Goal: Register for event/course

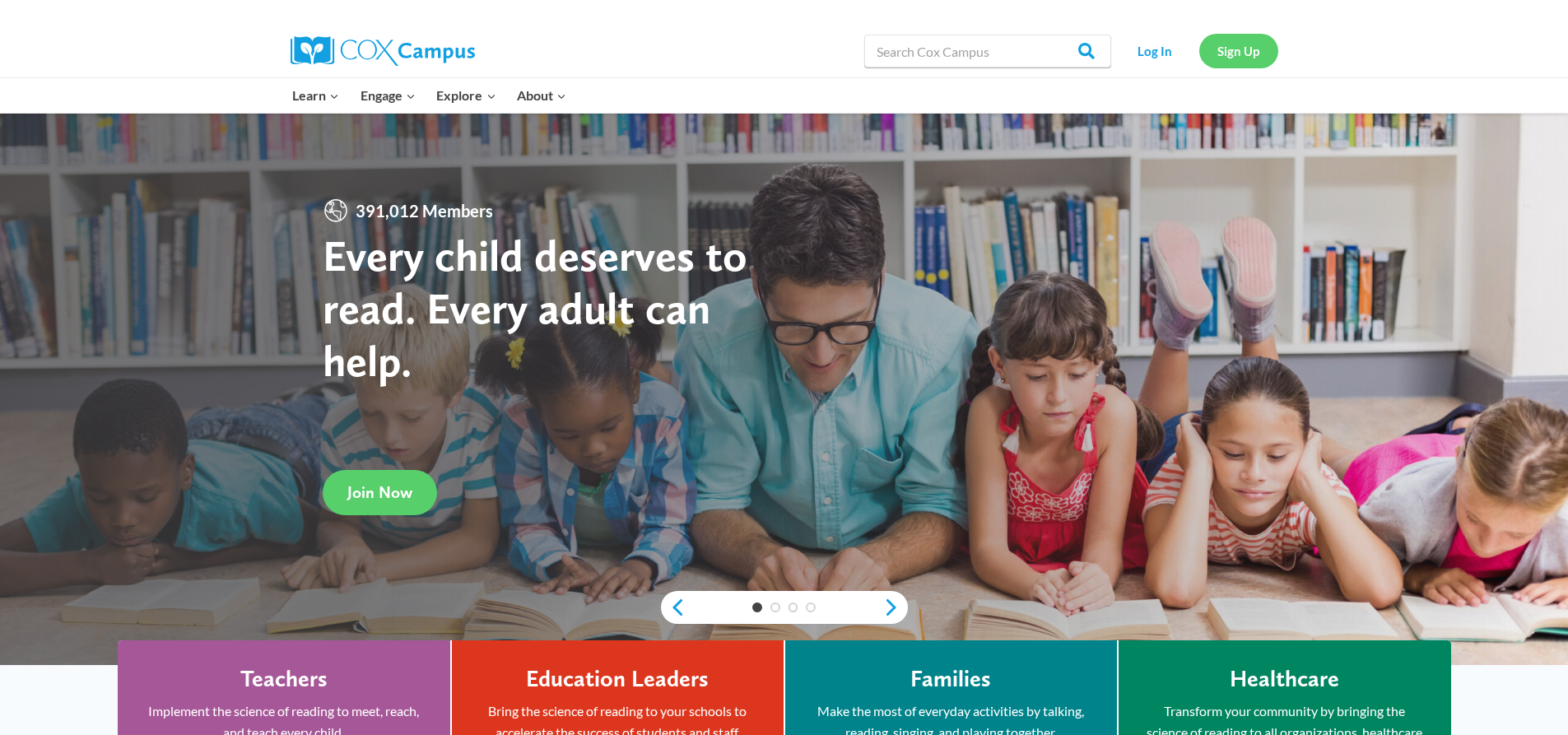
click at [1251, 45] on link "Sign Up" at bounding box center [1239, 50] width 79 height 33
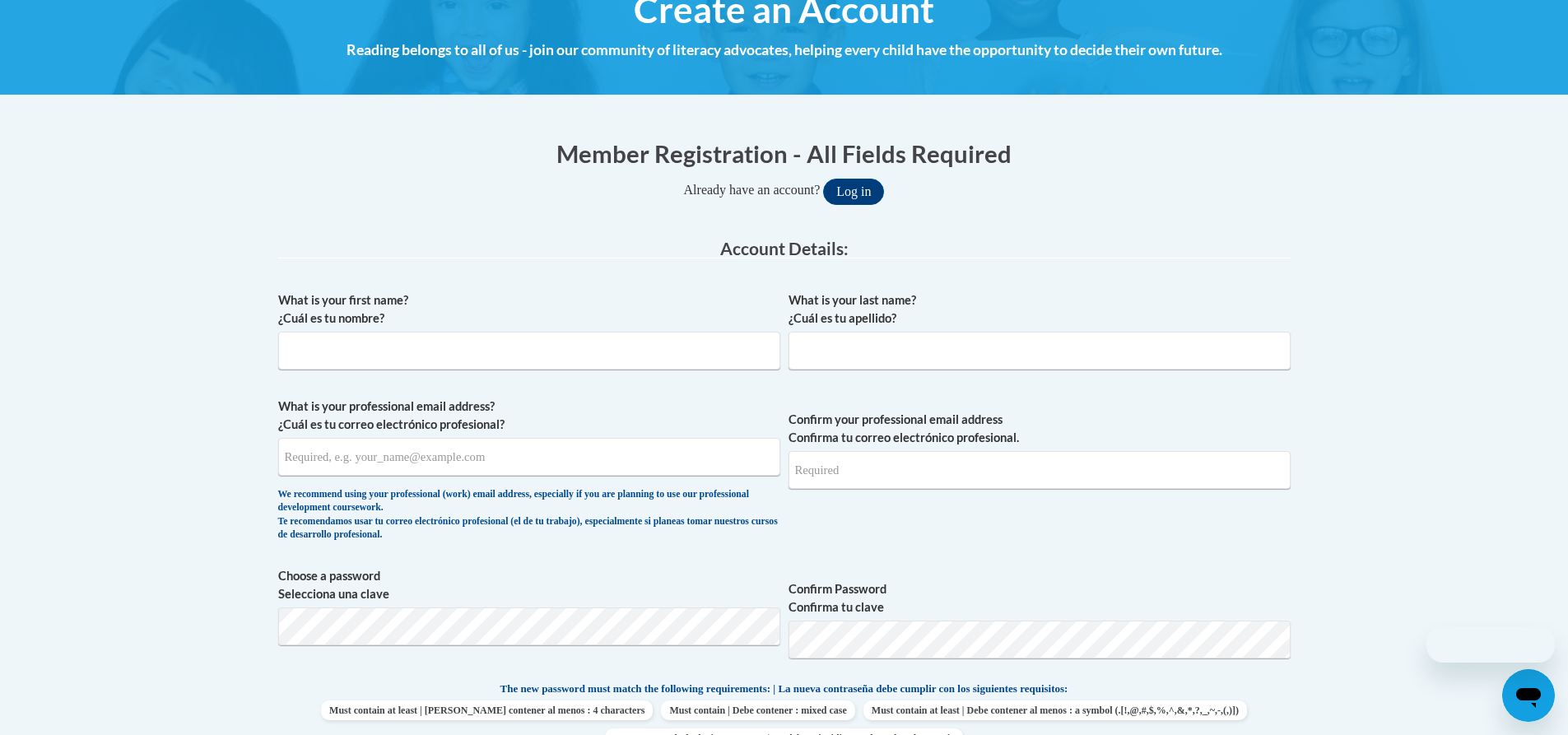
scroll to position [329, 0]
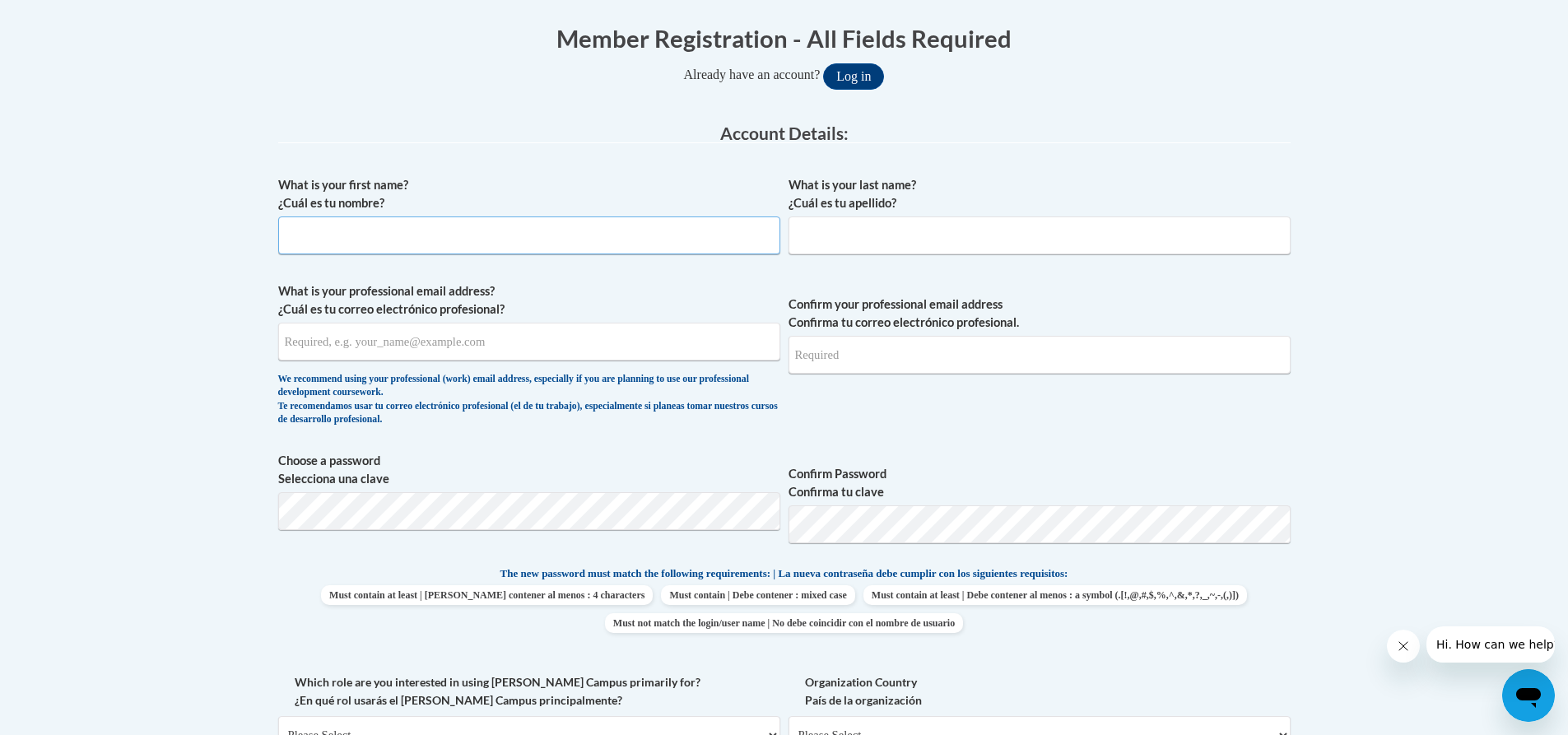
click at [374, 232] on input "What is your first name? ¿Cuál es tu nombre?" at bounding box center [530, 236] width 502 height 38
type input "Marie"
type input "Bullock"
click at [458, 342] on input "What is your professional email address? ¿Cuál es tu correo electrónico profesi…" at bounding box center [530, 341] width 502 height 38
type input "mariebullock50@outlook.com"
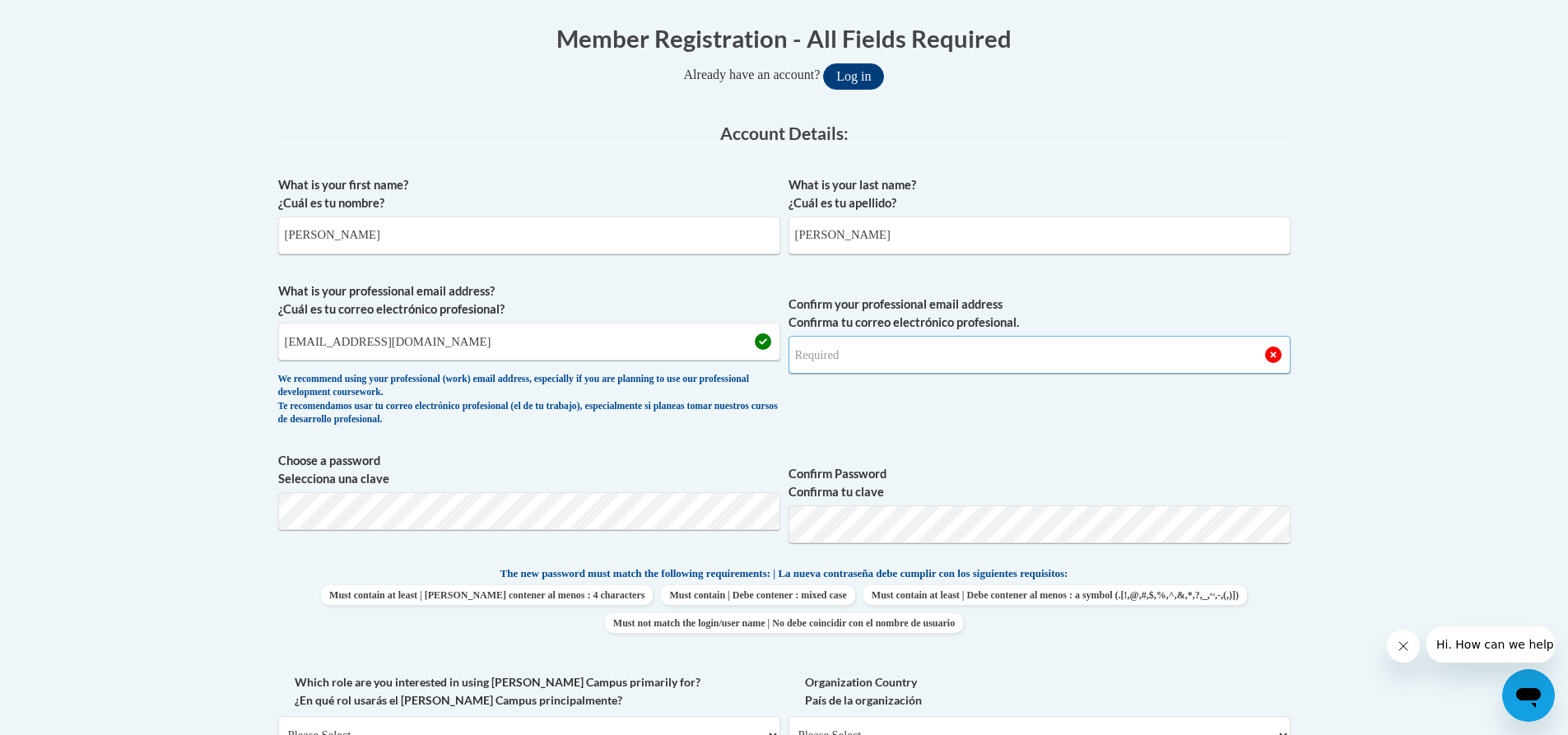
click at [1018, 362] on input "Confirm your professional email address Confirma tu correo electrónico profesio…" at bounding box center [1040, 355] width 502 height 38
type input "mariebullock50@outlook.com"
click at [154, 480] on body "This site uses cookies to help improve your learning experience. By continuing …" at bounding box center [784, 676] width 1568 height 2010
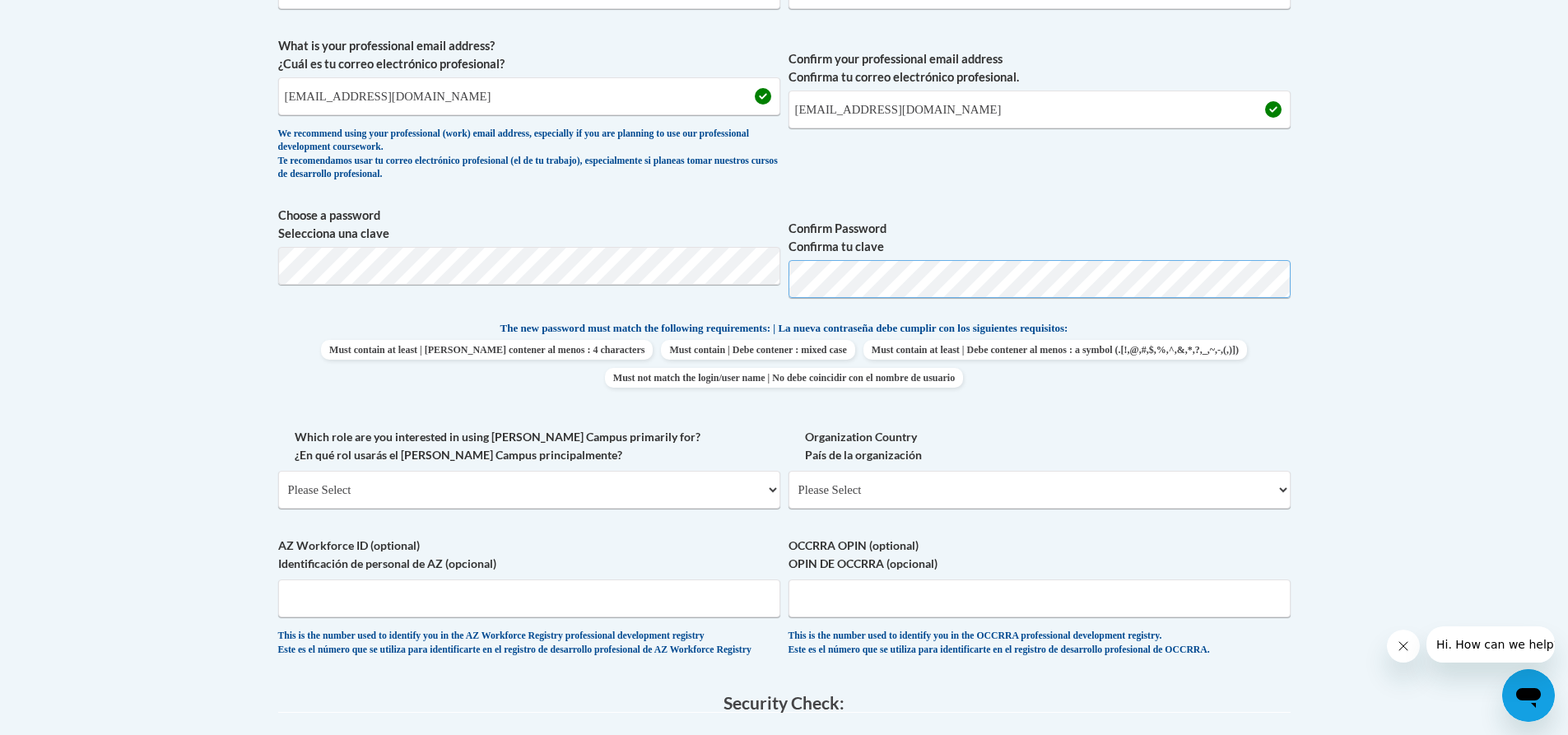
scroll to position [576, 0]
click at [726, 271] on span "Choose a password Selecciona una clave Confirm Password Confirma tu clave" at bounding box center [784, 257] width 1012 height 105
click at [111, 272] on body "This site uses cookies to help improve your learning experience. By continuing …" at bounding box center [784, 429] width 1568 height 2010
click at [760, 263] on span "Choose a password Selecciona una clave Confirm Password Confirma tu clave" at bounding box center [784, 257] width 1012 height 105
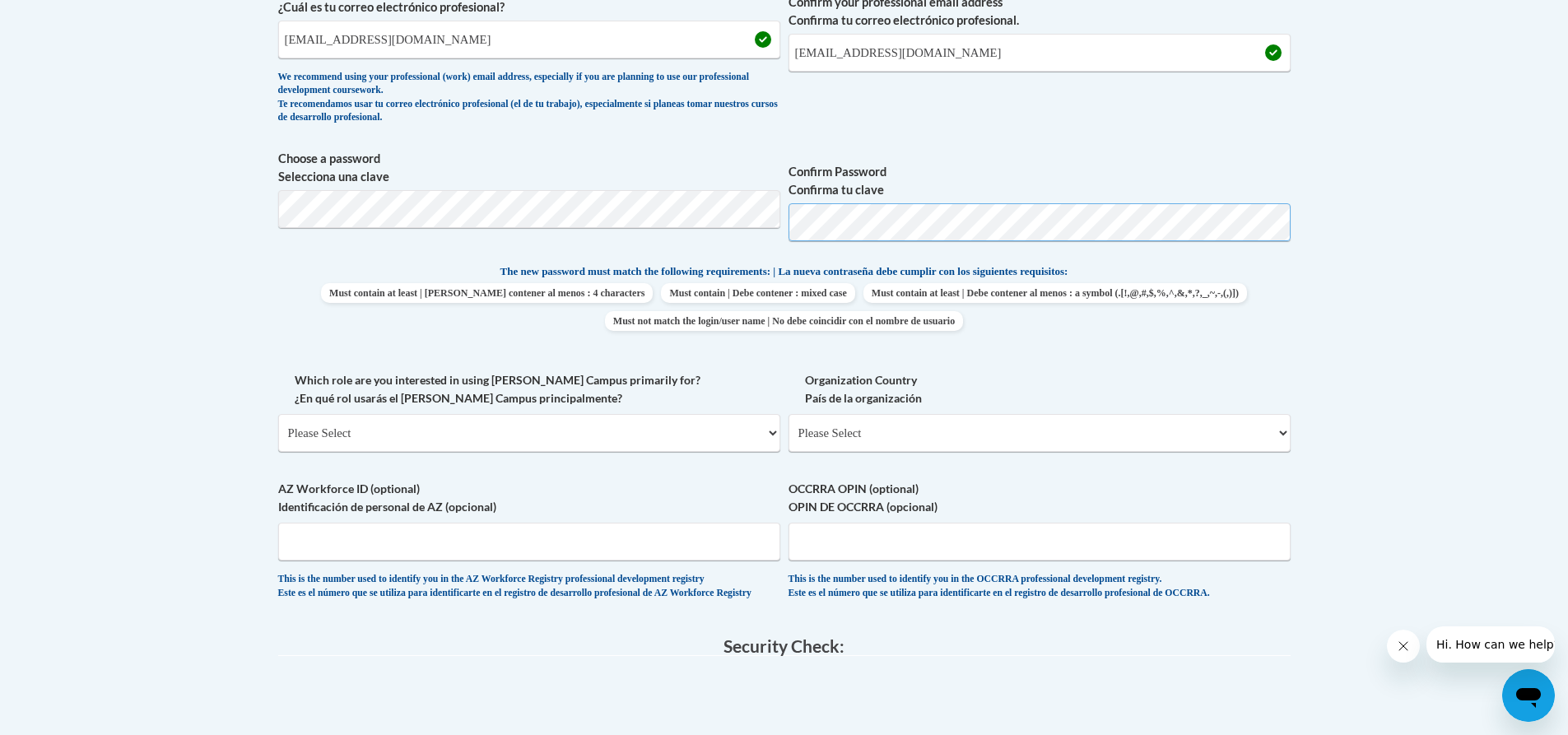
scroll to position [659, 0]
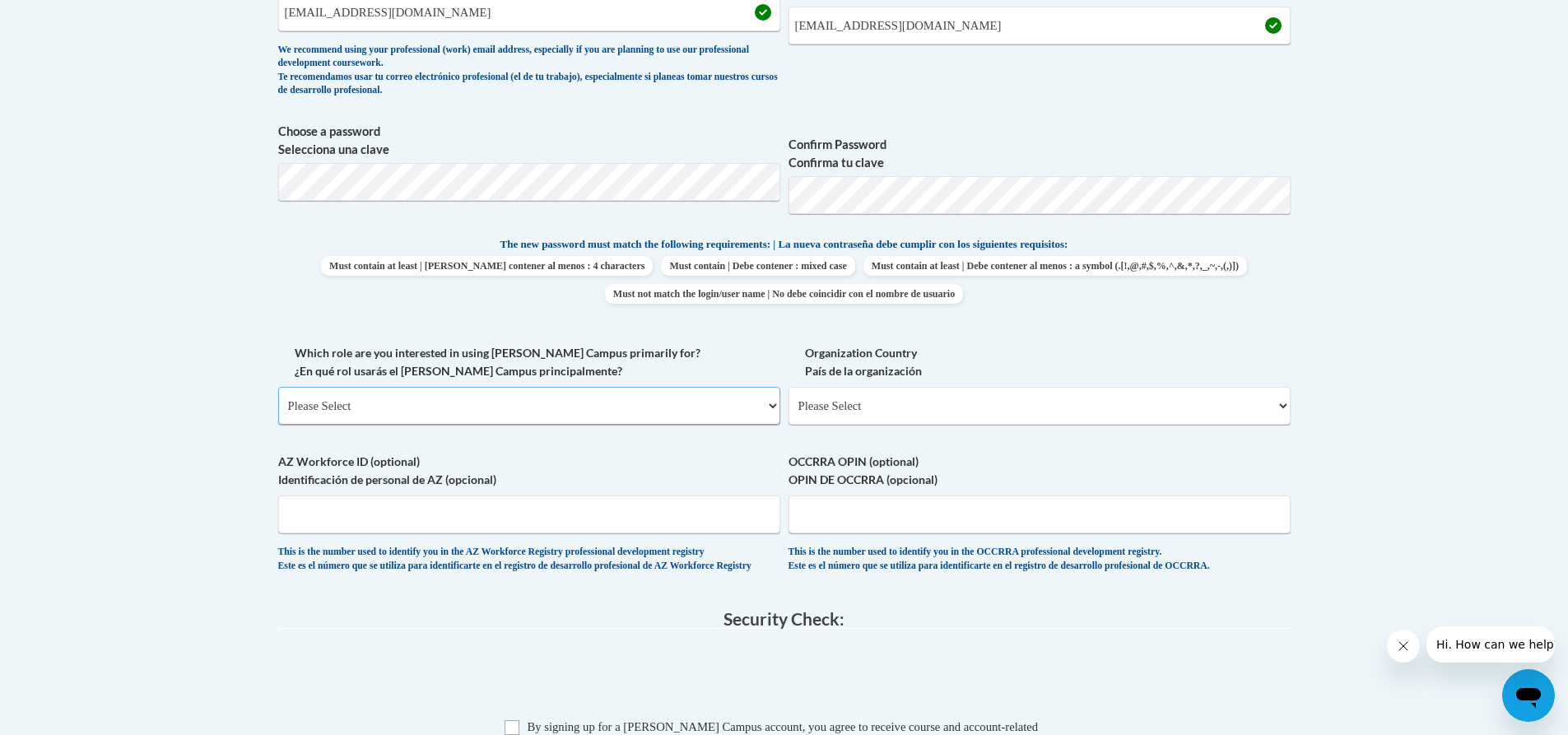
click at [664, 401] on select "Please Select College/University | Colegio/Universidad Community/Nonprofit Part…" at bounding box center [530, 406] width 502 height 38
select select "fbf2d438-af2f-41f8-98f1-81c410e29de3"
click at [279, 387] on select "Please Select College/University | Colegio/Universidad Community/Nonprofit Part…" at bounding box center [530, 406] width 502 height 38
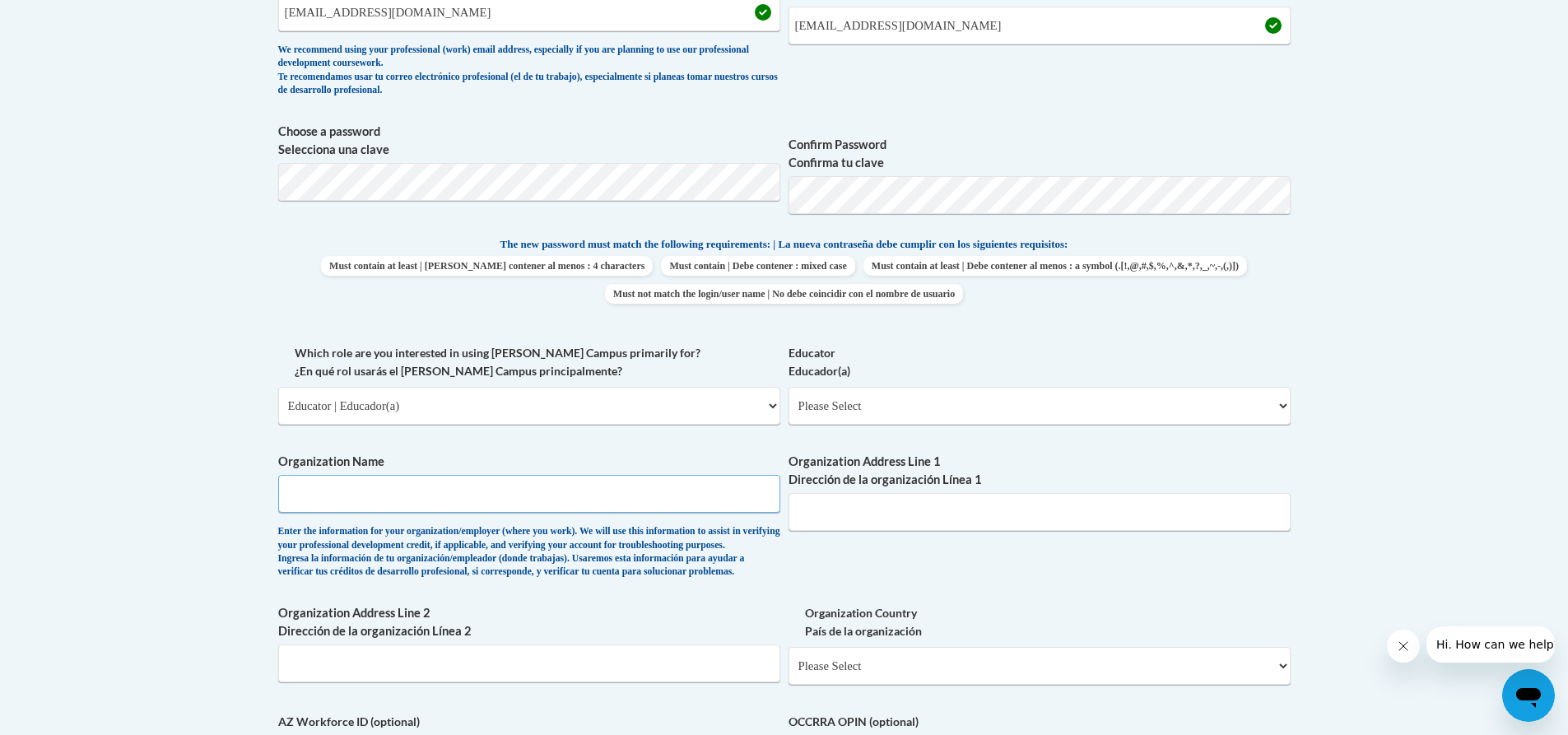
click at [357, 497] on input "Organization Name" at bounding box center [530, 494] width 502 height 38
type input "Babies Can't Wait"
click at [917, 405] on select "Please Select Early Learning/Daycare Teacher/Family Home Care Provider | Maestr…" at bounding box center [1040, 406] width 502 height 38
select select "5e2af403-4f2c-4e49-a02f-103e55d7b75b"
click at [789, 387] on select "Please Select Early Learning/Daycare Teacher/Family Home Care Provider | Maestr…" at bounding box center [1040, 406] width 502 height 38
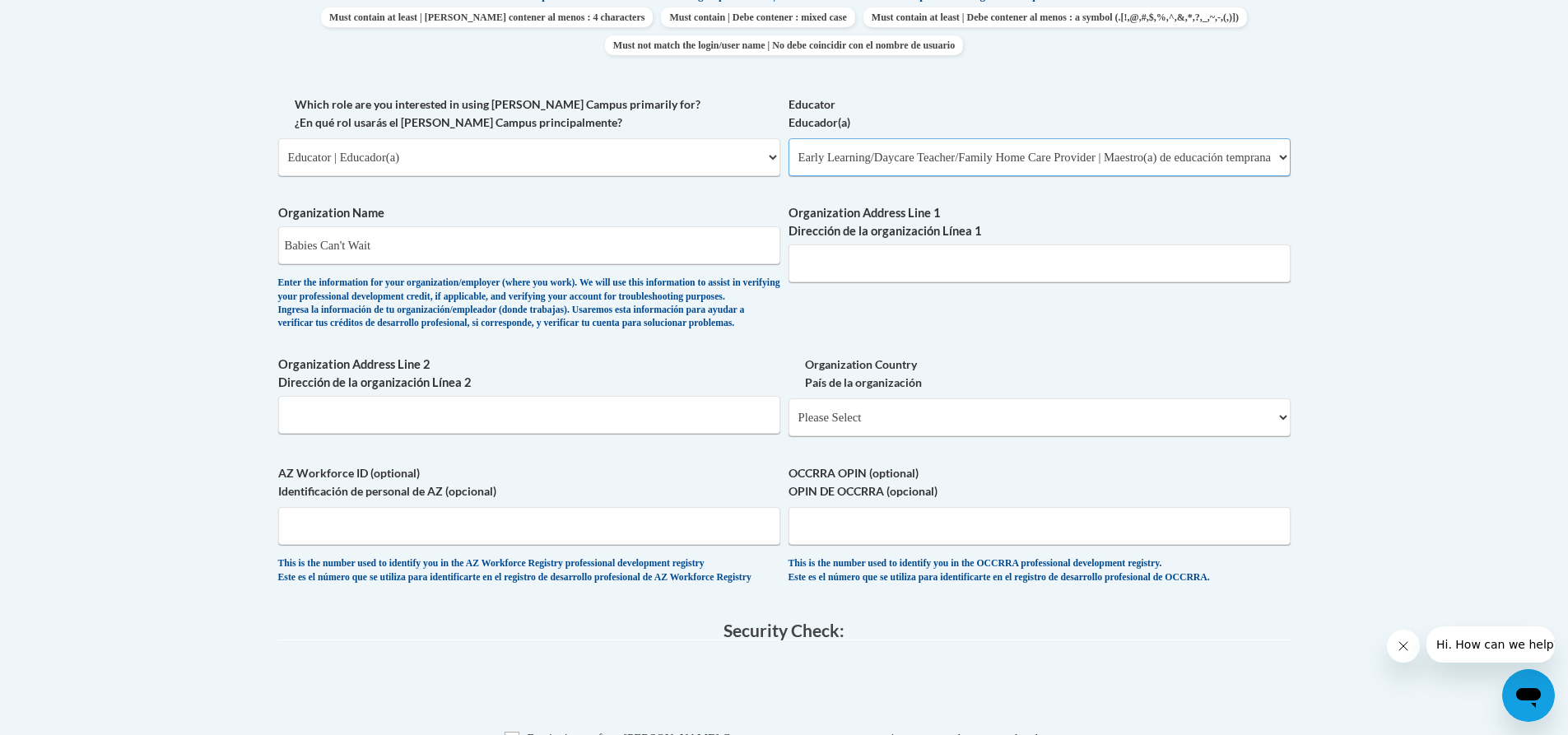
scroll to position [906, 0]
click at [904, 266] on input "Organization Address Line 1 Dirección de la organización Línea 1" at bounding box center [1040, 265] width 502 height 38
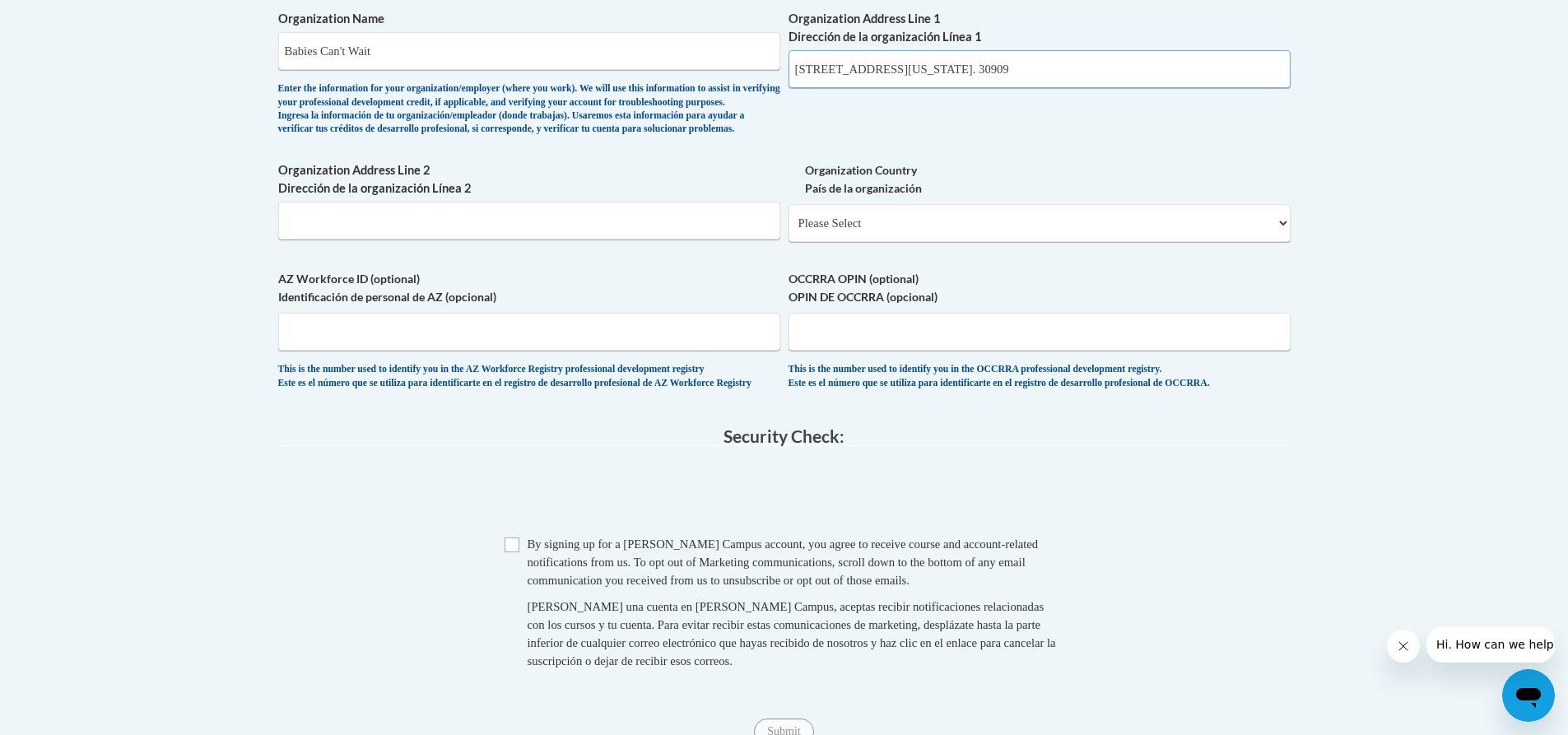
scroll to position [1153, 0]
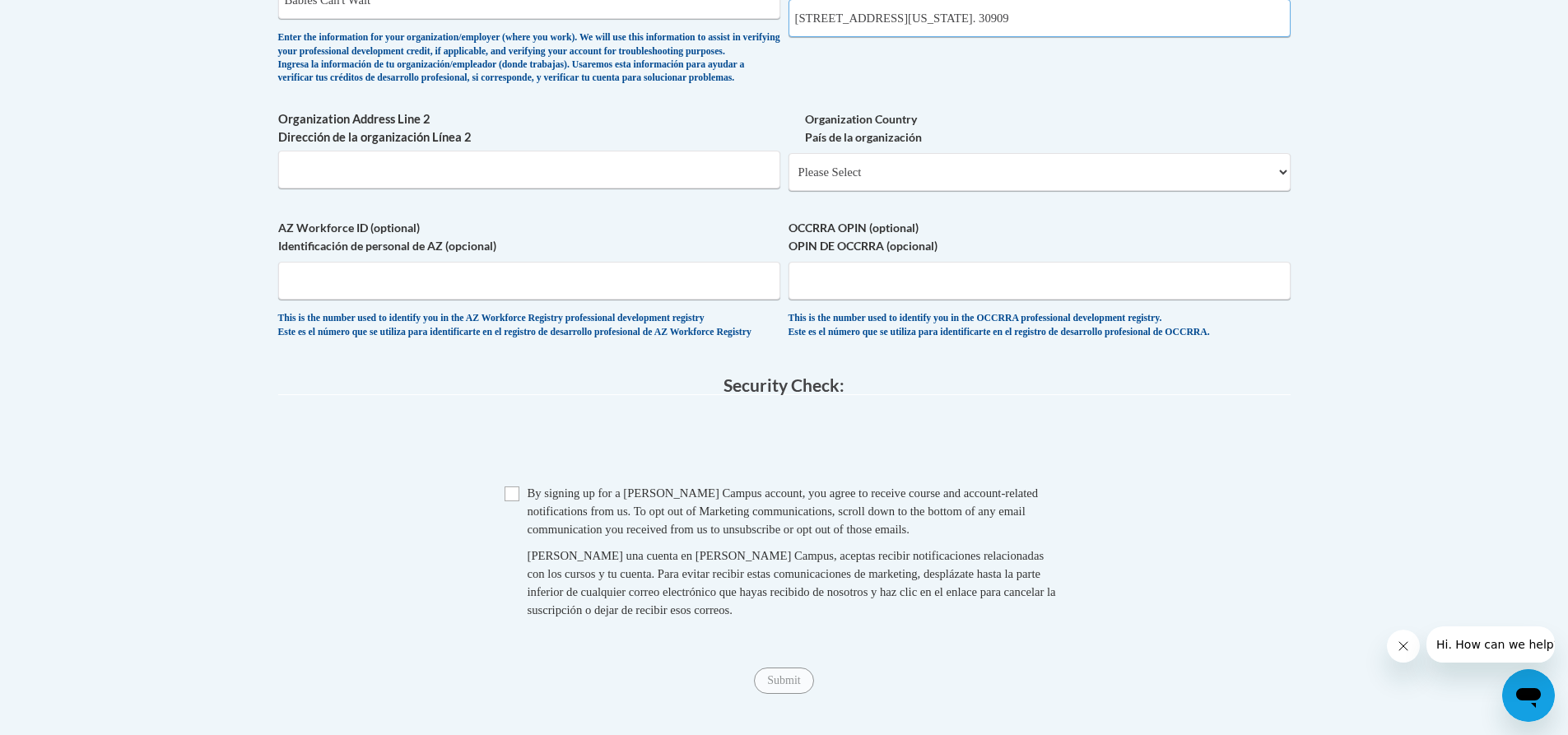
type input "1916 North Leg Road Augusta, Georgia. 30909"
click at [518, 502] on input "Checkbox" at bounding box center [512, 493] width 15 height 15
checkbox input "true"
click at [784, 694] on input "Submit" at bounding box center [784, 681] width 59 height 27
click at [937, 185] on select "Please Select United States | Estados Unidos Outside of the United States | Fue…" at bounding box center [1040, 172] width 502 height 38
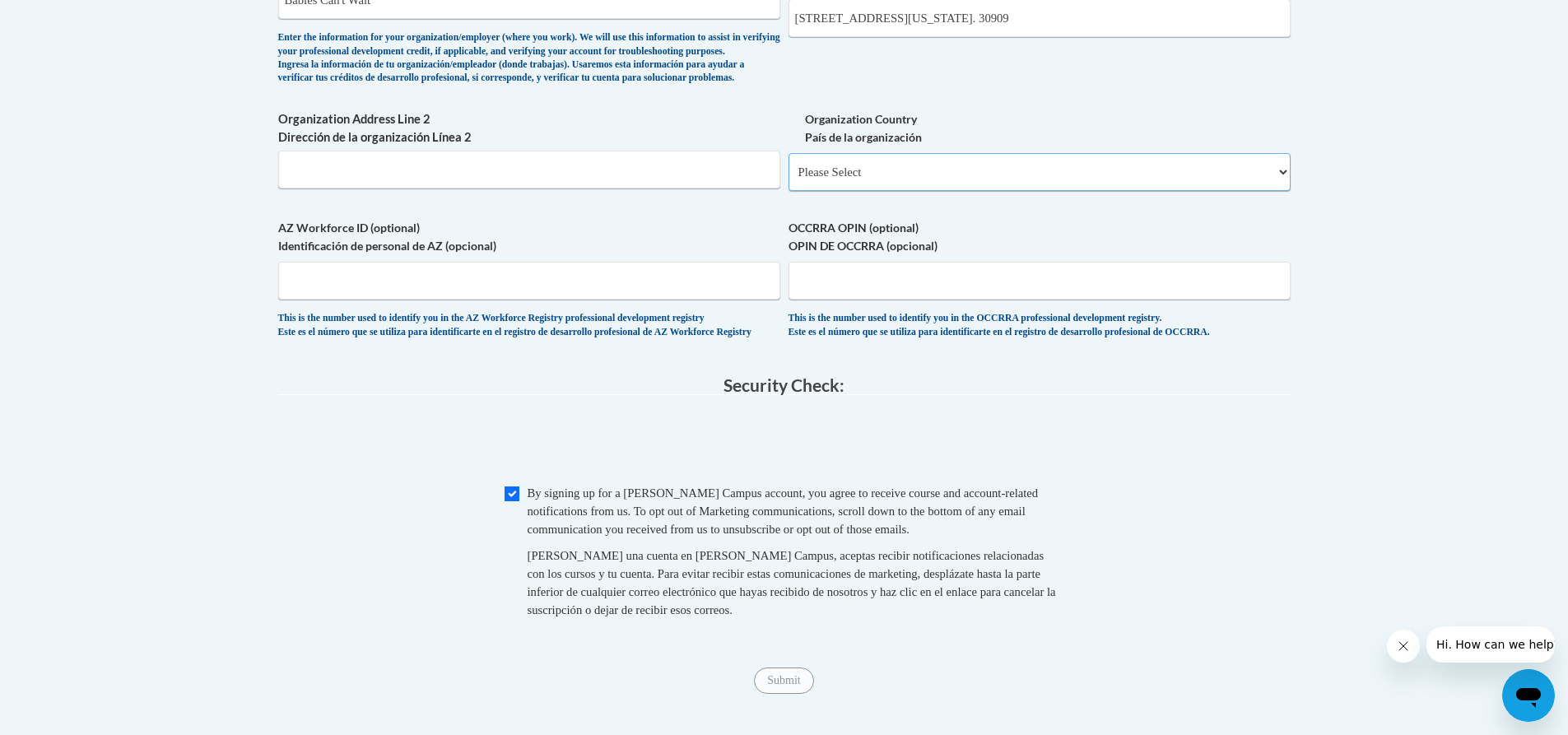
select select "ad49bcad-a171-4b2e-b99c-48b446064914"
click at [789, 179] on select "Please Select United States | Estados Unidos Outside of the United States | Fue…" at bounding box center [1040, 172] width 502 height 38
select select
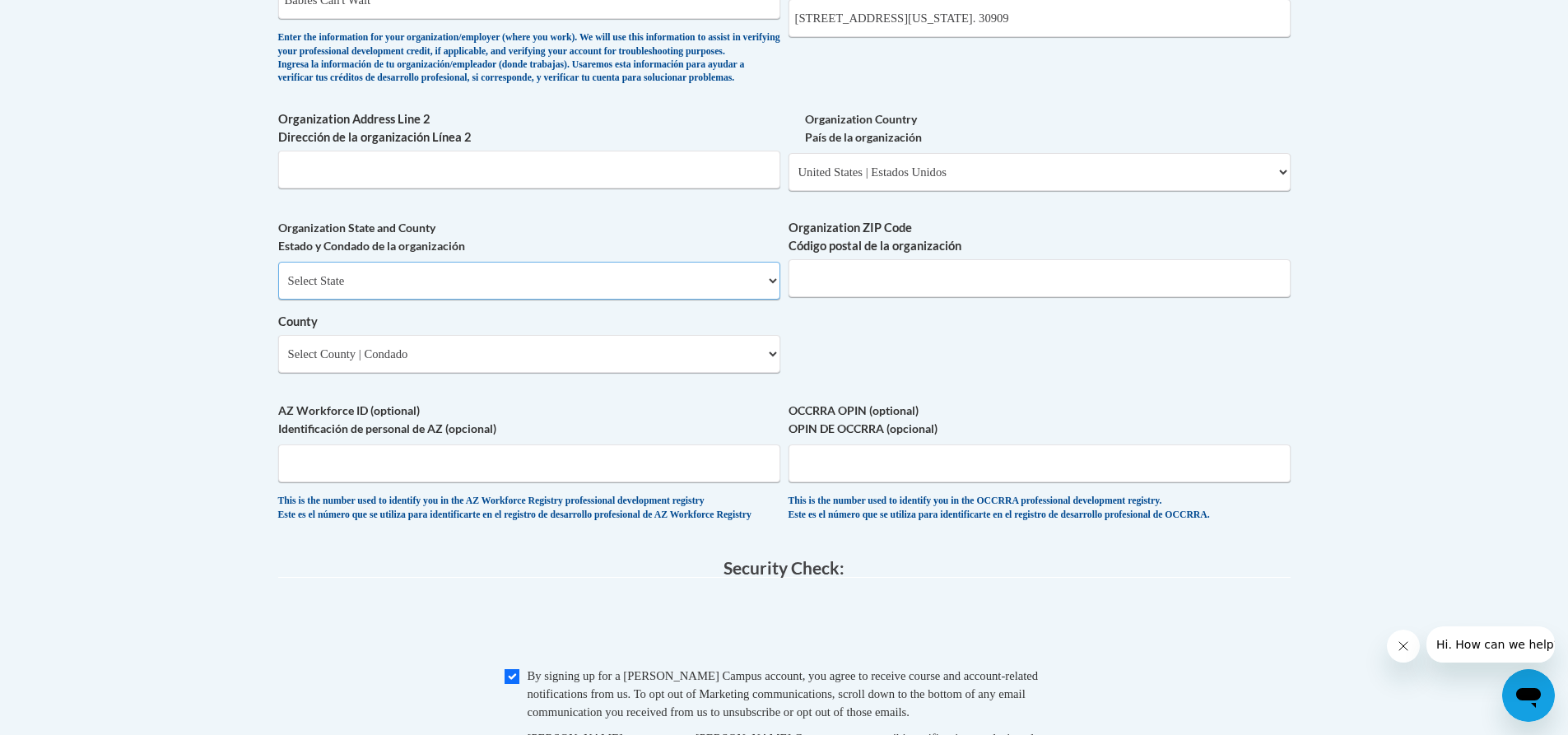
click at [401, 300] on select "Select State Alabama Alaska Arizona Arkansas California Colorado Connecticut De…" at bounding box center [530, 280] width 502 height 38
select select "Georgia"
click at [279, 289] on select "Select State Alabama Alaska Arizona Arkansas California Colorado Connecticut De…" at bounding box center [530, 280] width 502 height 38
click at [888, 293] on input "Organization ZIP Code Código postal de la organización" at bounding box center [1040, 278] width 502 height 38
type input "30909"
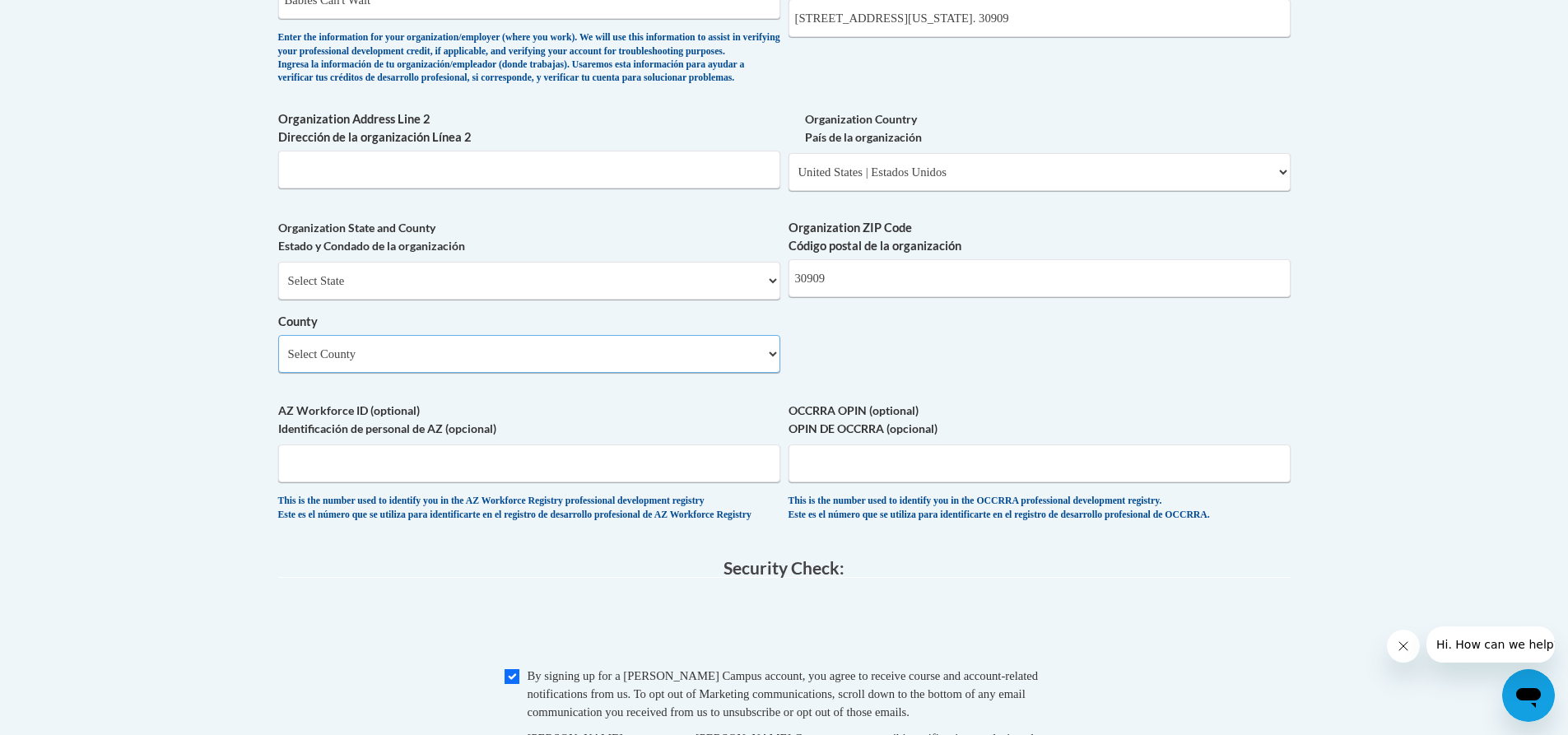
click at [594, 373] on select "Select County Appling Atkinson Bacon Baker Baldwin Banks Barrow Bartow Ben Hill…" at bounding box center [530, 354] width 502 height 38
select select "Richmond"
click at [279, 362] on select "Select County Appling Atkinson Bacon Baker Baldwin Banks Barrow Bartow Ben Hill…" at bounding box center [530, 354] width 502 height 38
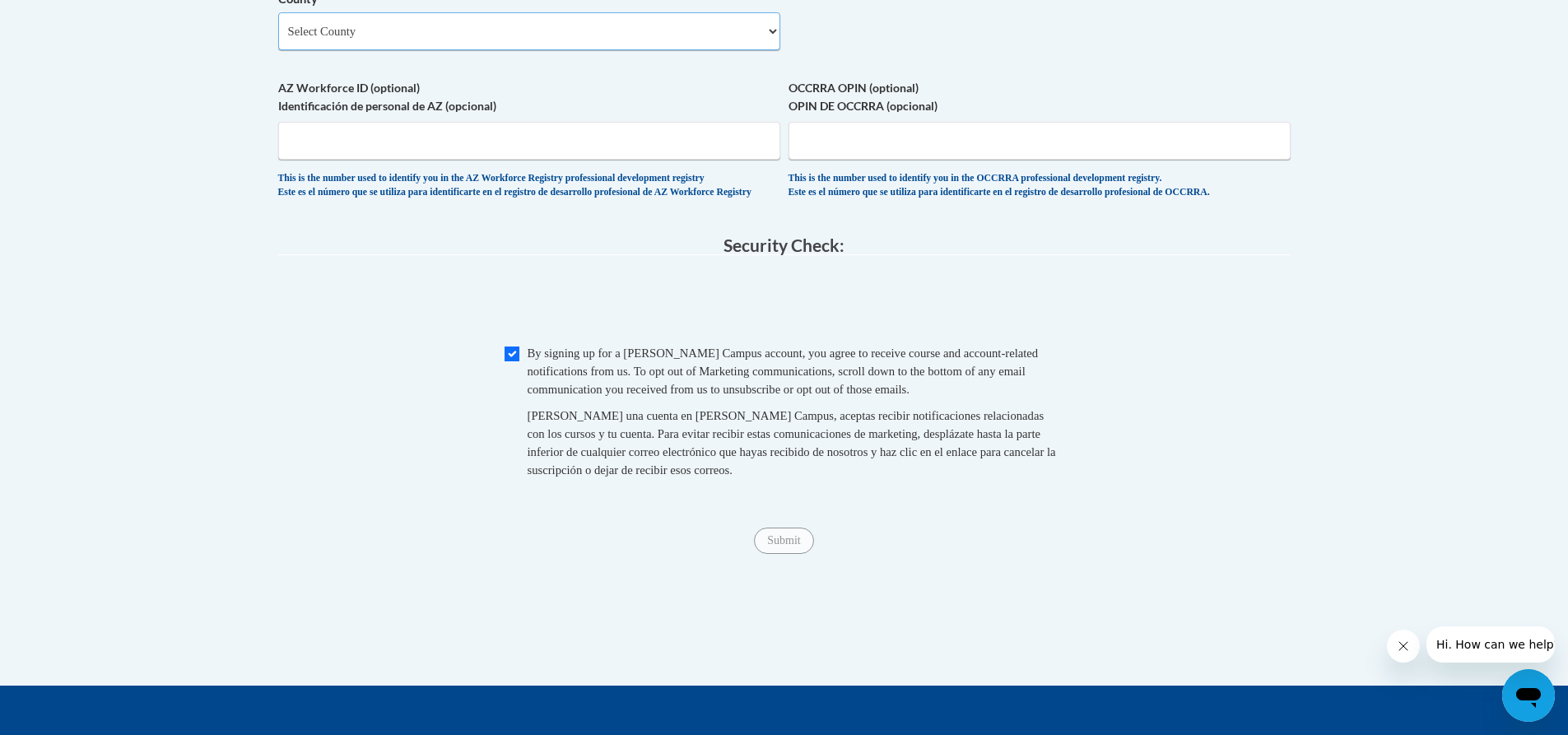
scroll to position [1482, 0]
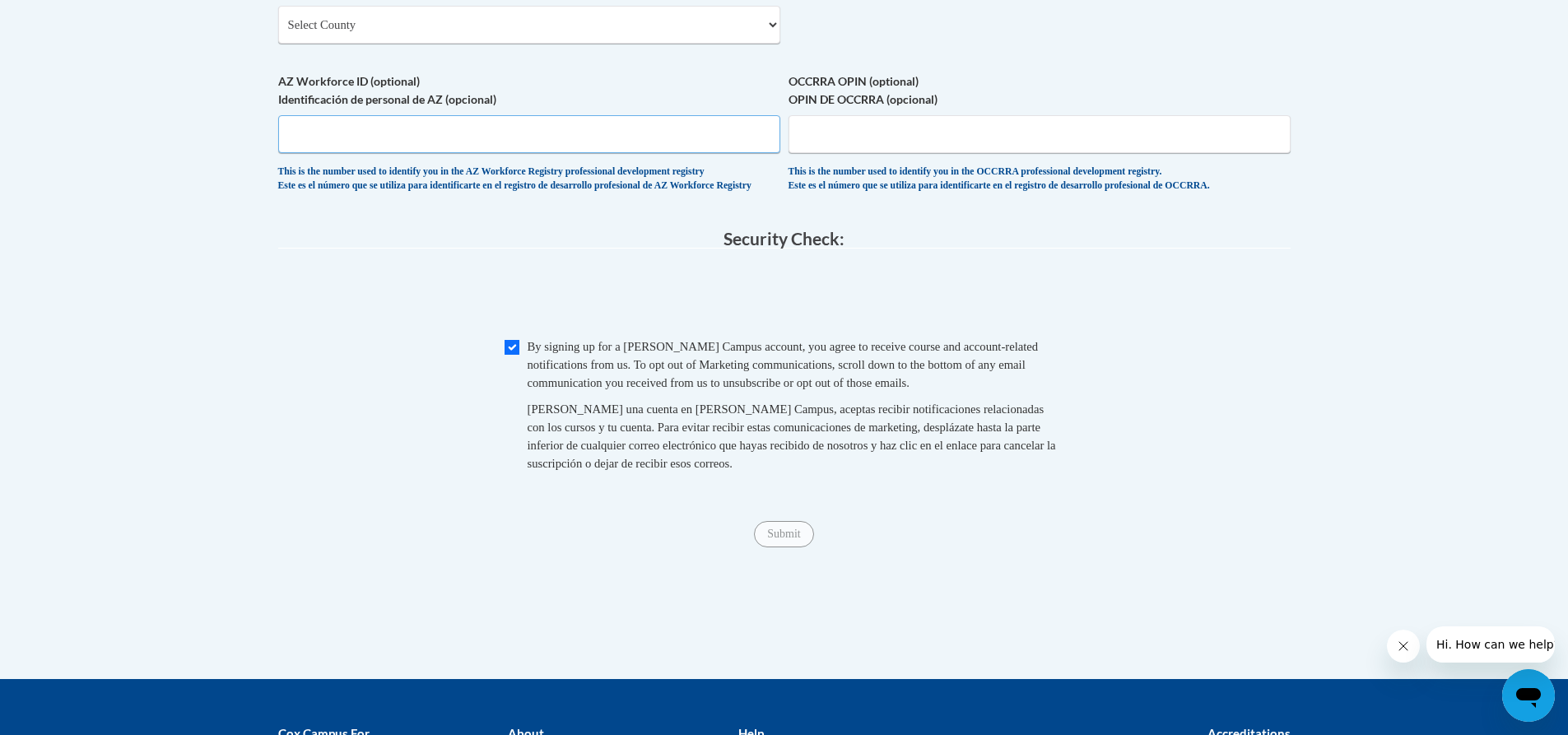
click at [591, 154] on input "AZ Workforce ID (optional) Identificación de personal de AZ (opcional)" at bounding box center [530, 134] width 502 height 38
click at [511, 355] on input "Checkbox" at bounding box center [512, 347] width 15 height 15
click at [509, 355] on input "Checkbox" at bounding box center [512, 347] width 15 height 15
checkbox input "true"
click at [775, 548] on input "Submit" at bounding box center [784, 534] width 59 height 27
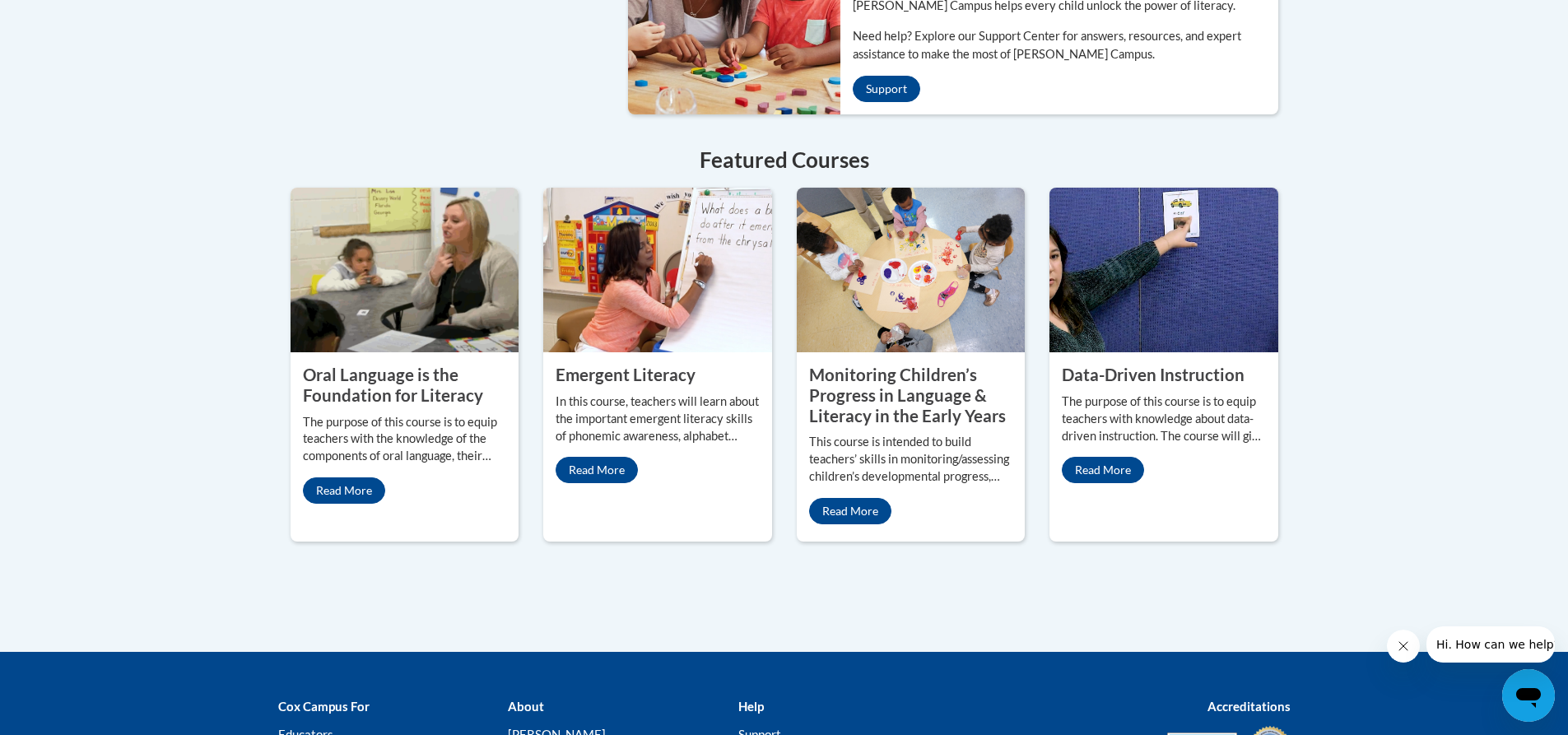
scroll to position [1381, 0]
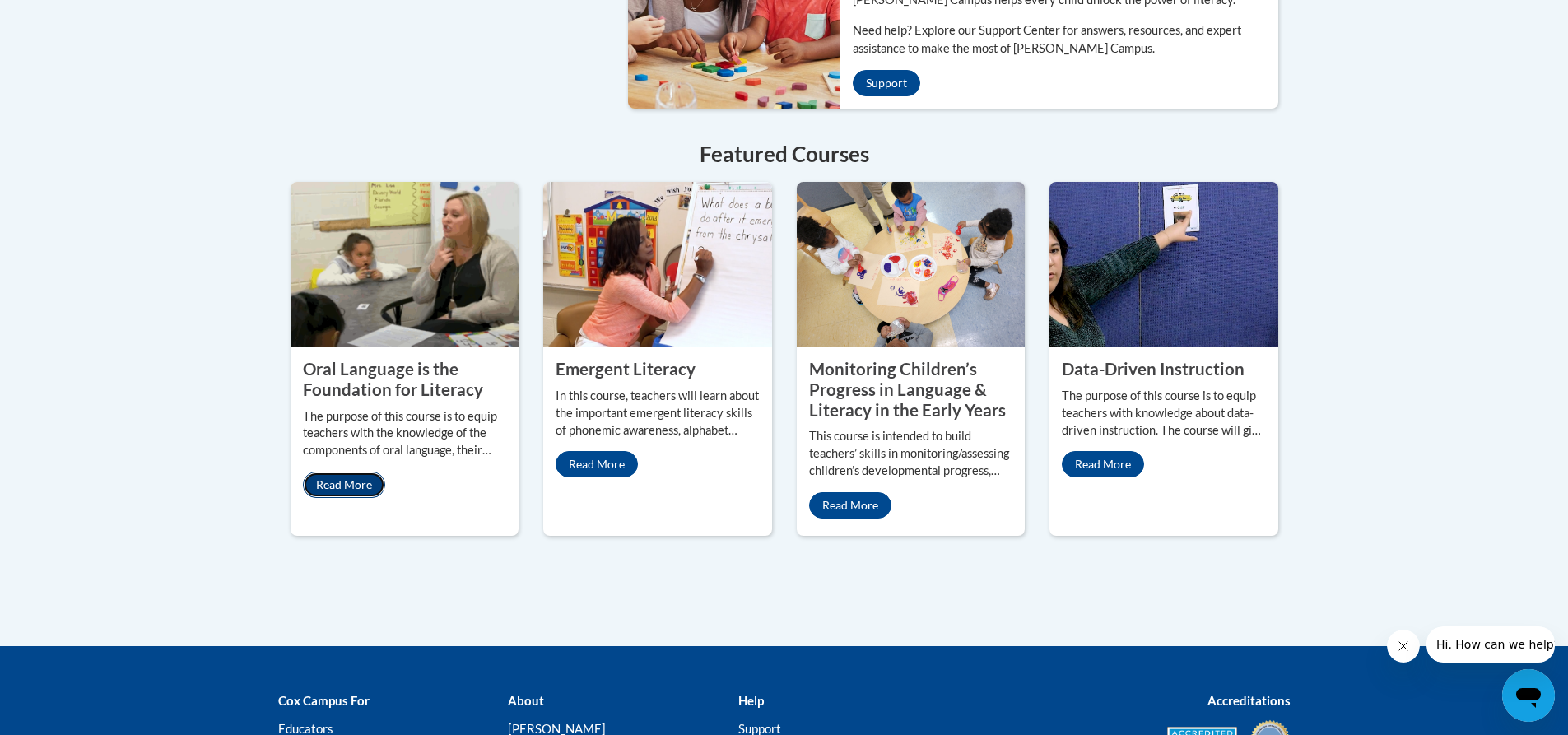
click at [341, 472] on link "Read More" at bounding box center [344, 485] width 82 height 27
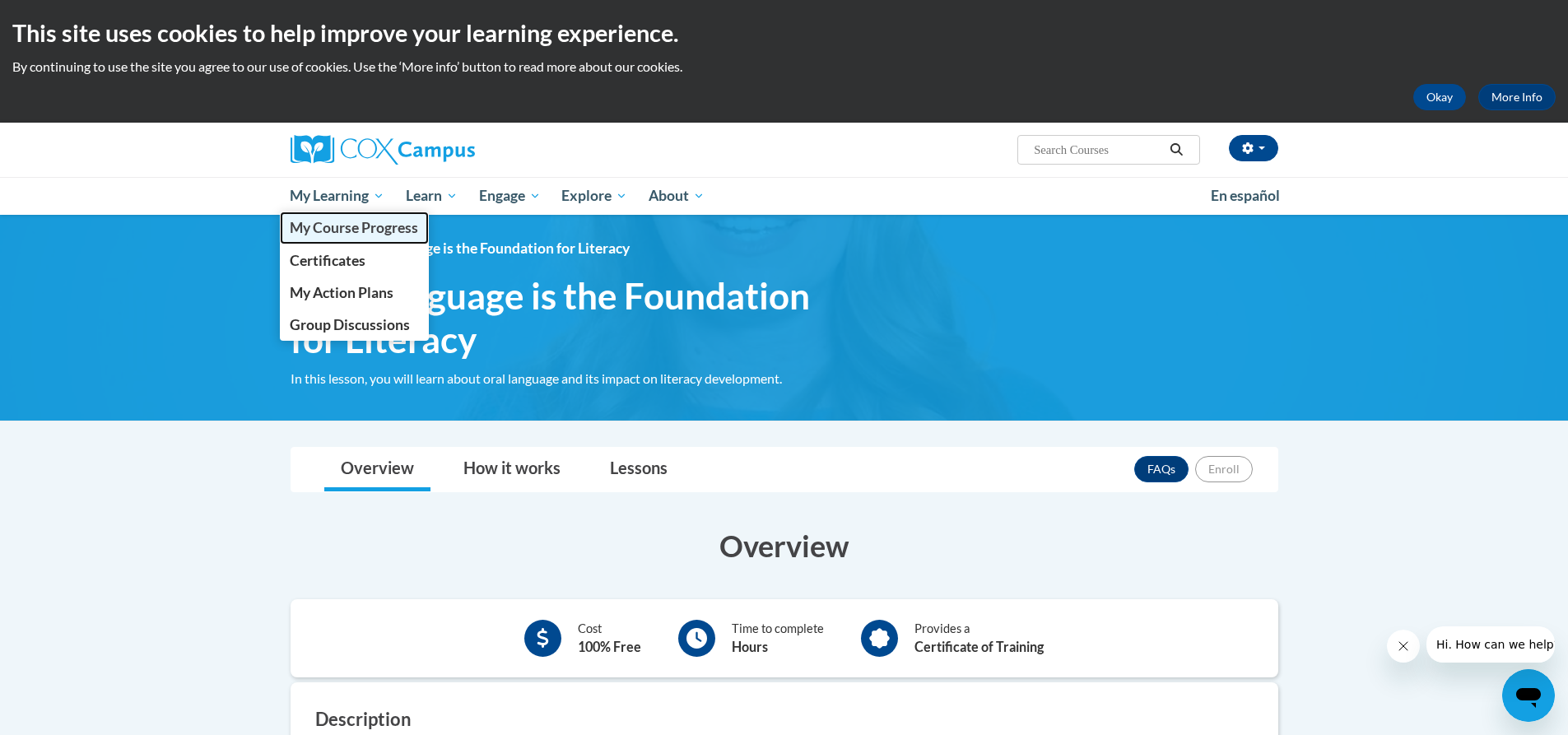
click at [342, 224] on span "My Course Progress" at bounding box center [354, 227] width 129 height 17
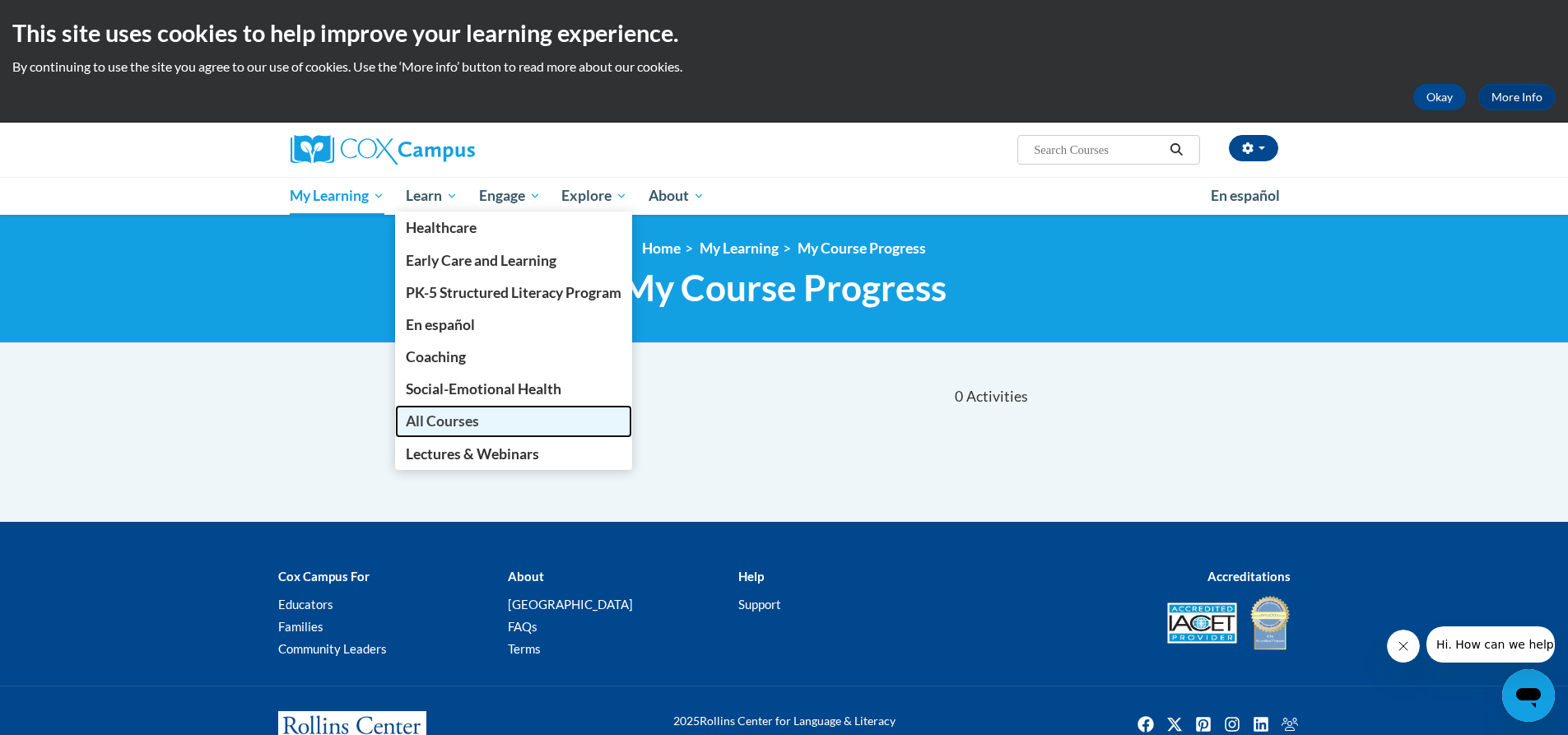
click at [447, 420] on span "All Courses" at bounding box center [442, 421] width 73 height 17
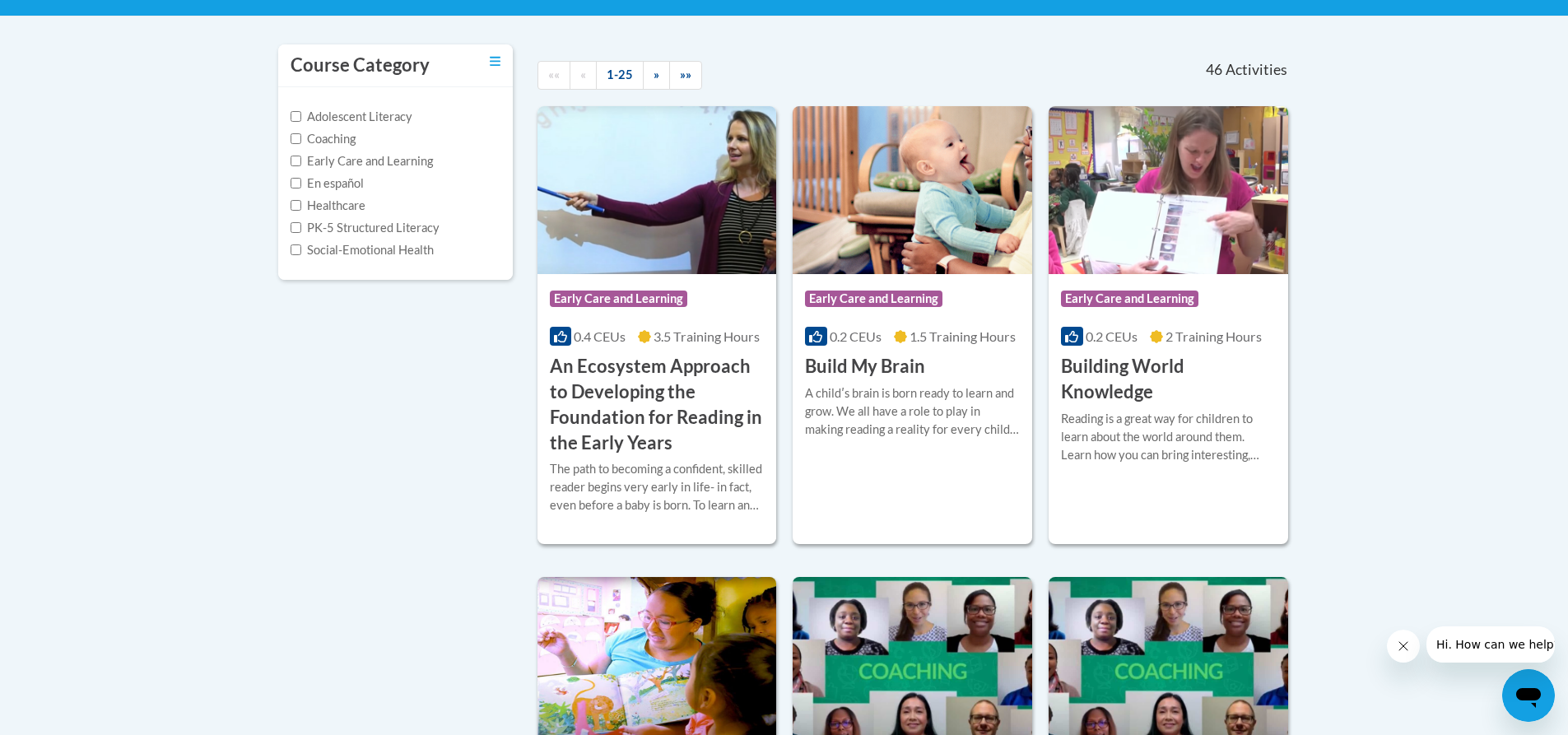
scroll to position [329, 0]
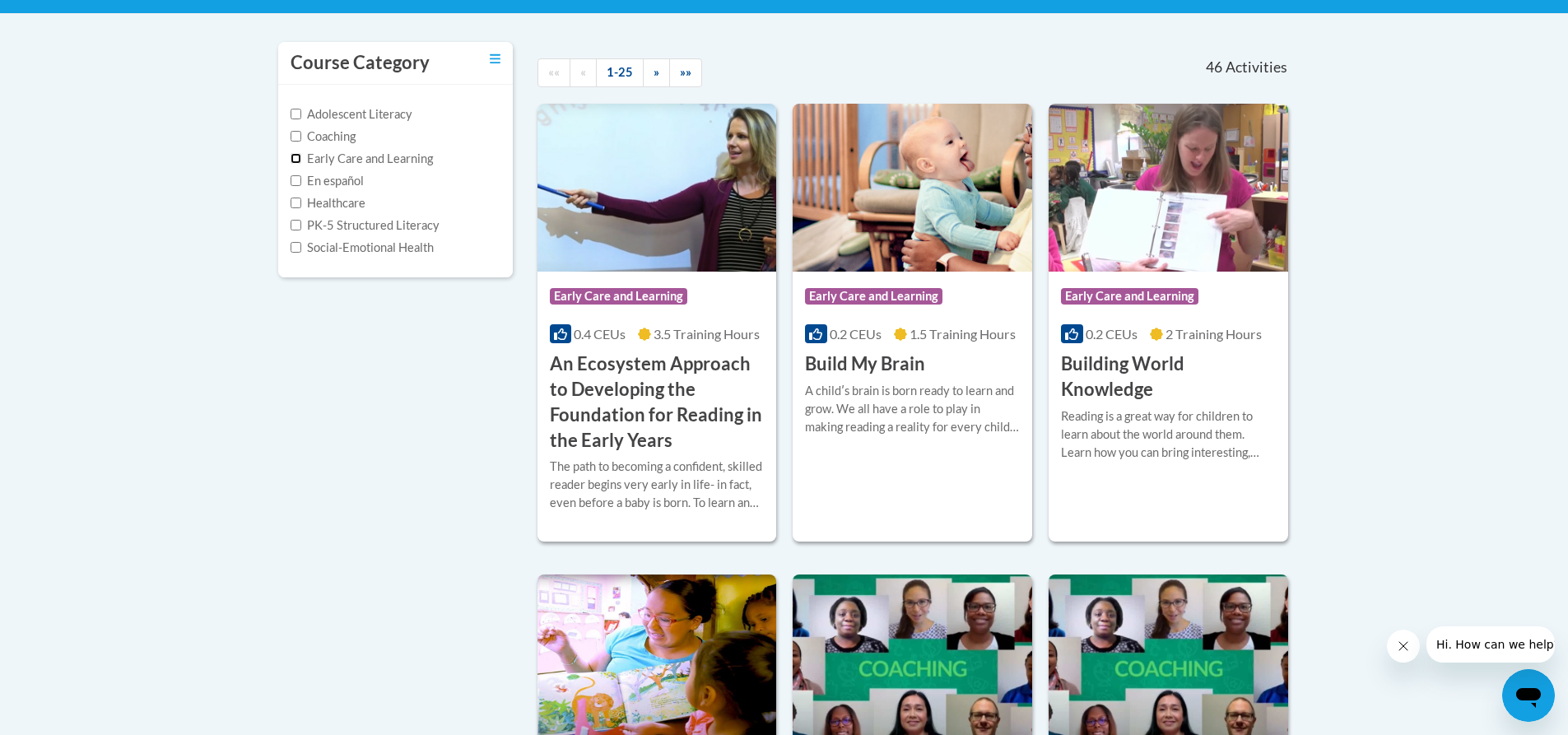
click at [297, 159] on input "Early Care and Learning" at bounding box center [296, 159] width 10 height 10
checkbox input "true"
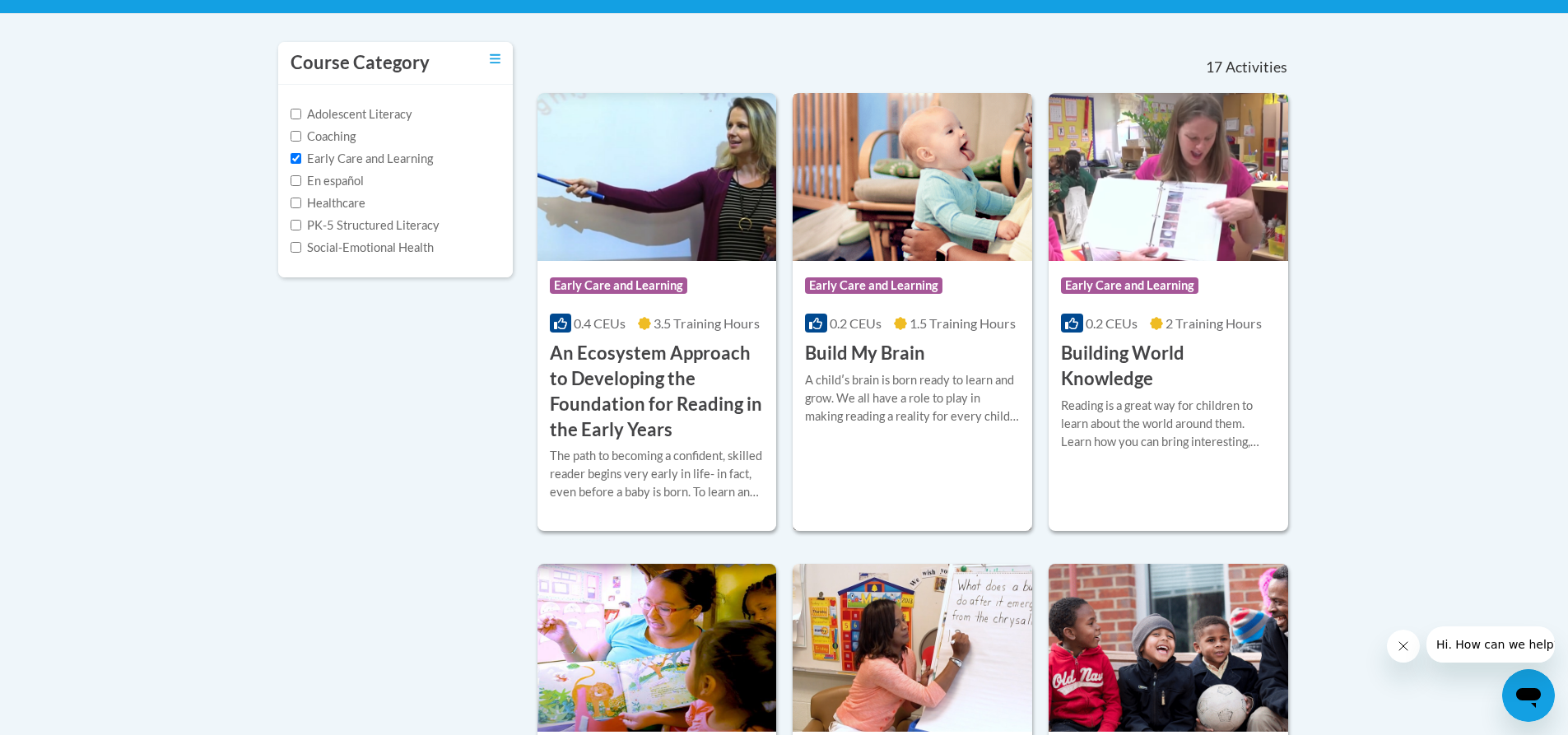
click at [873, 353] on h3 "Build My Brain" at bounding box center [865, 354] width 120 height 26
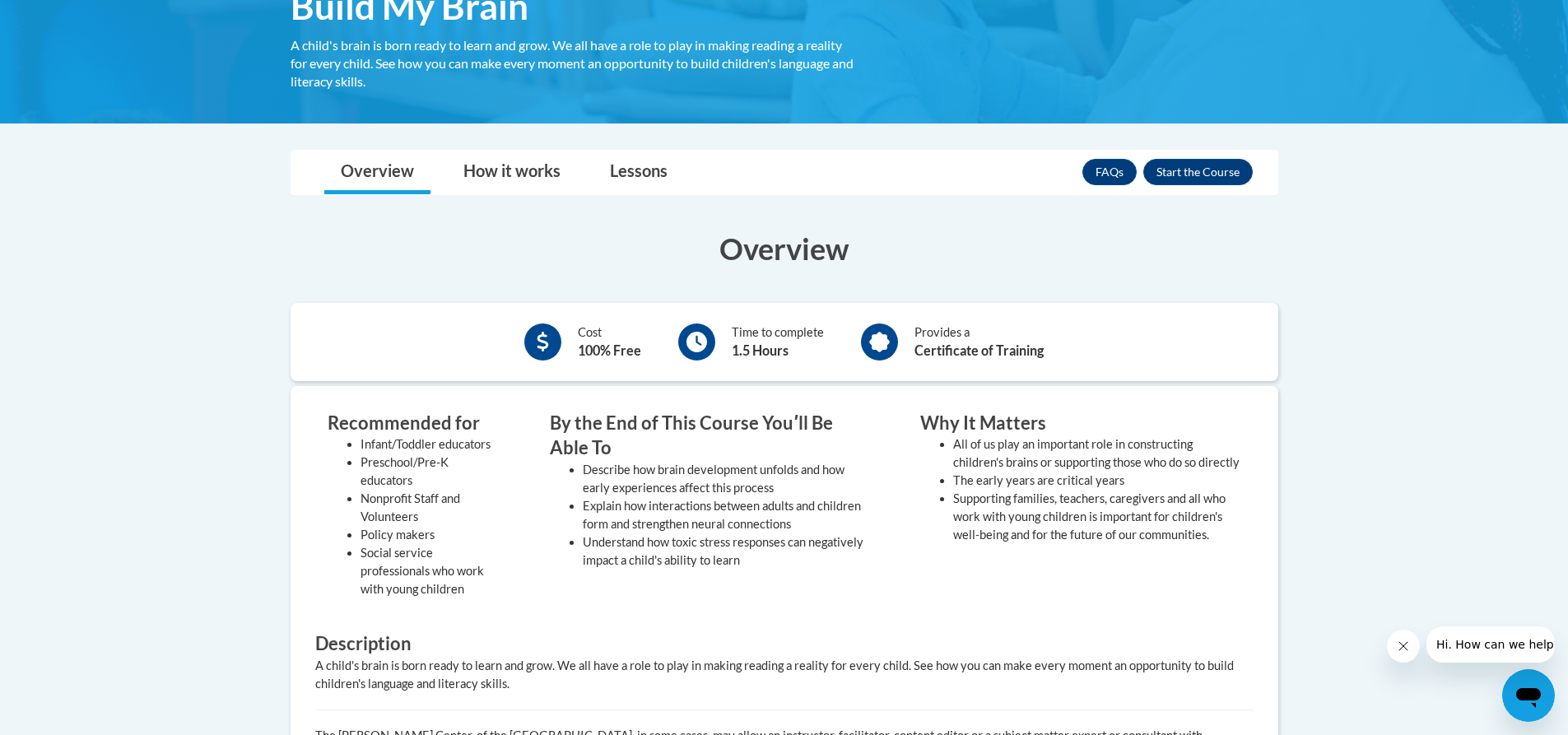
scroll to position [247, 0]
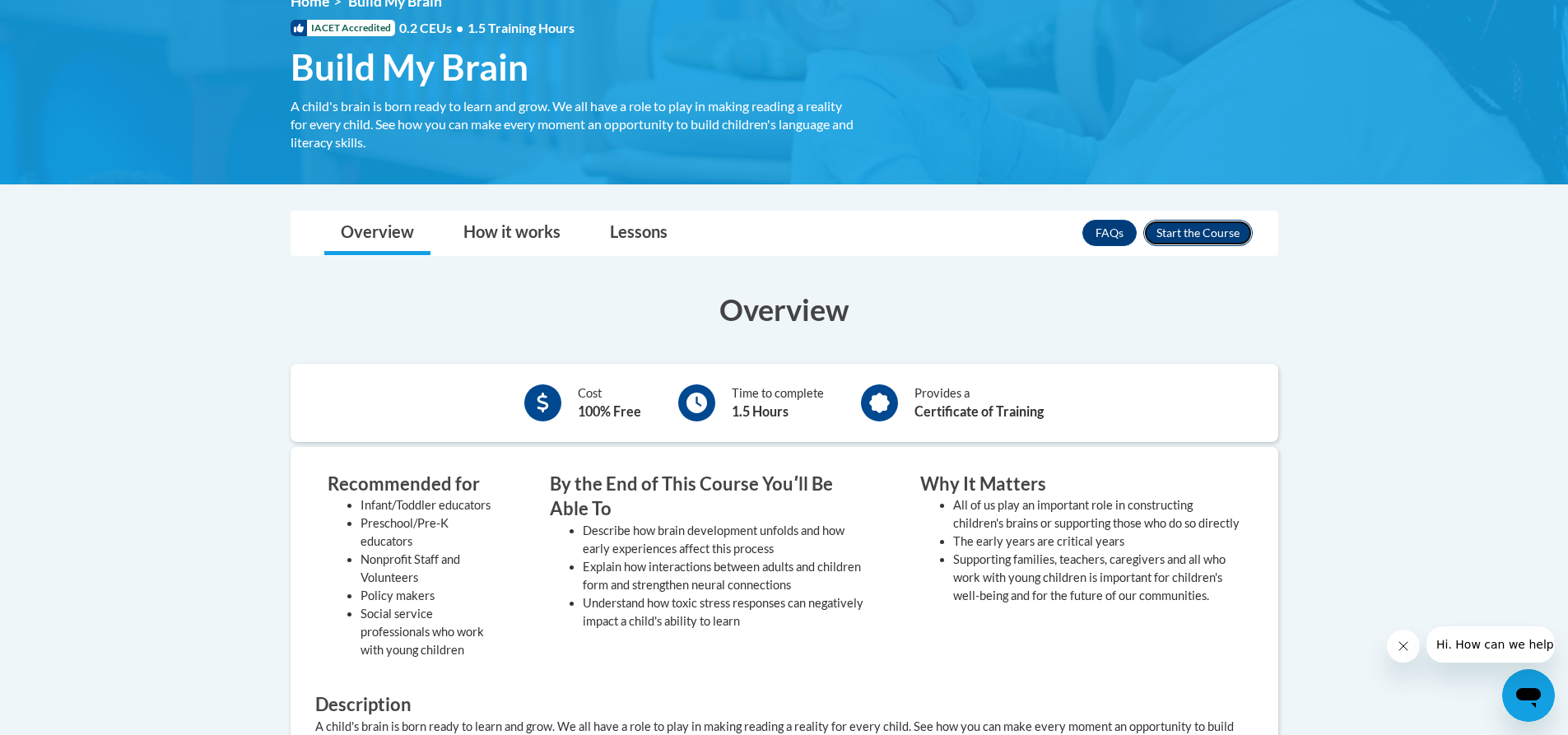
click at [1184, 232] on button "Enroll" at bounding box center [1199, 232] width 110 height 27
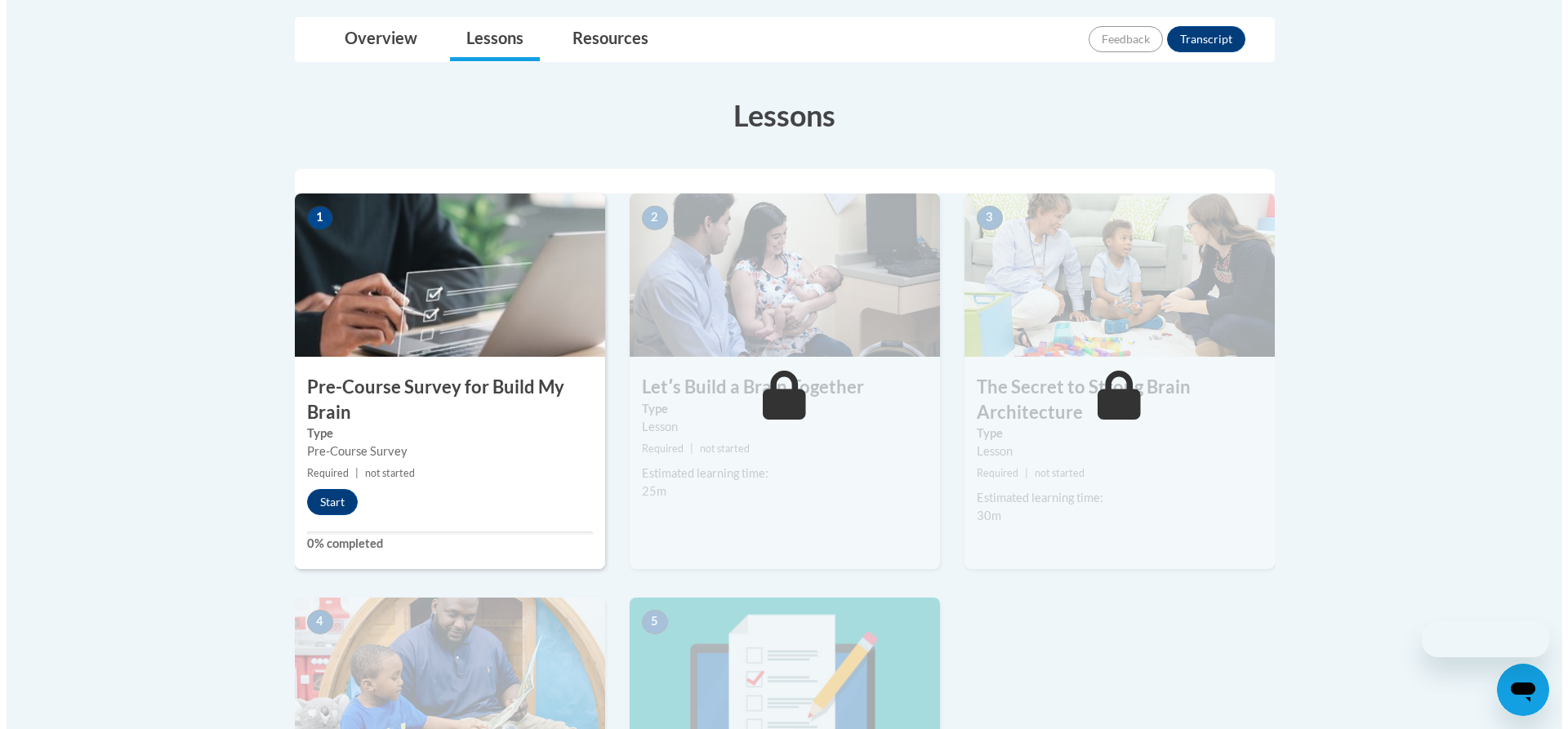
scroll to position [408, 0]
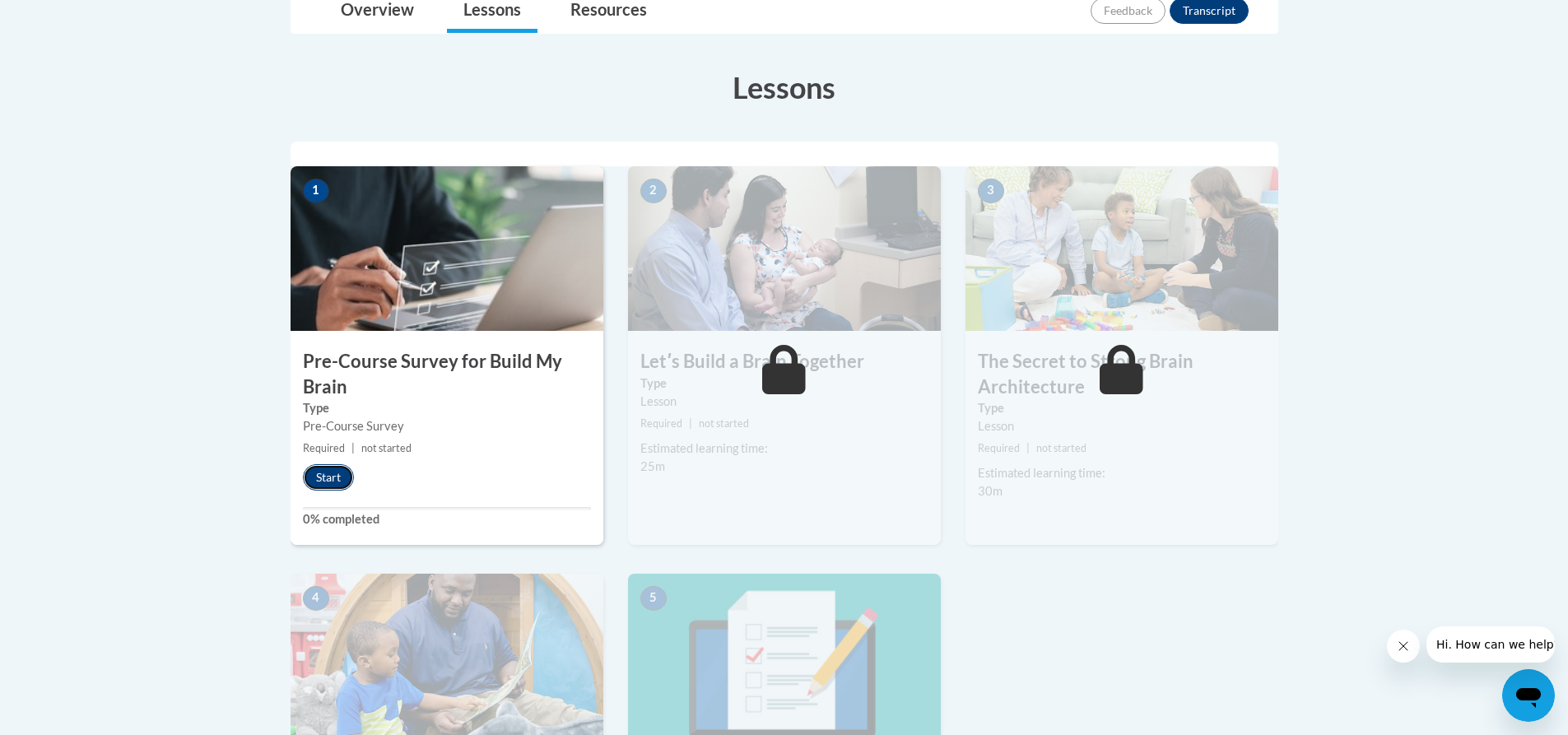
click at [330, 477] on button "Start" at bounding box center [328, 478] width 51 height 27
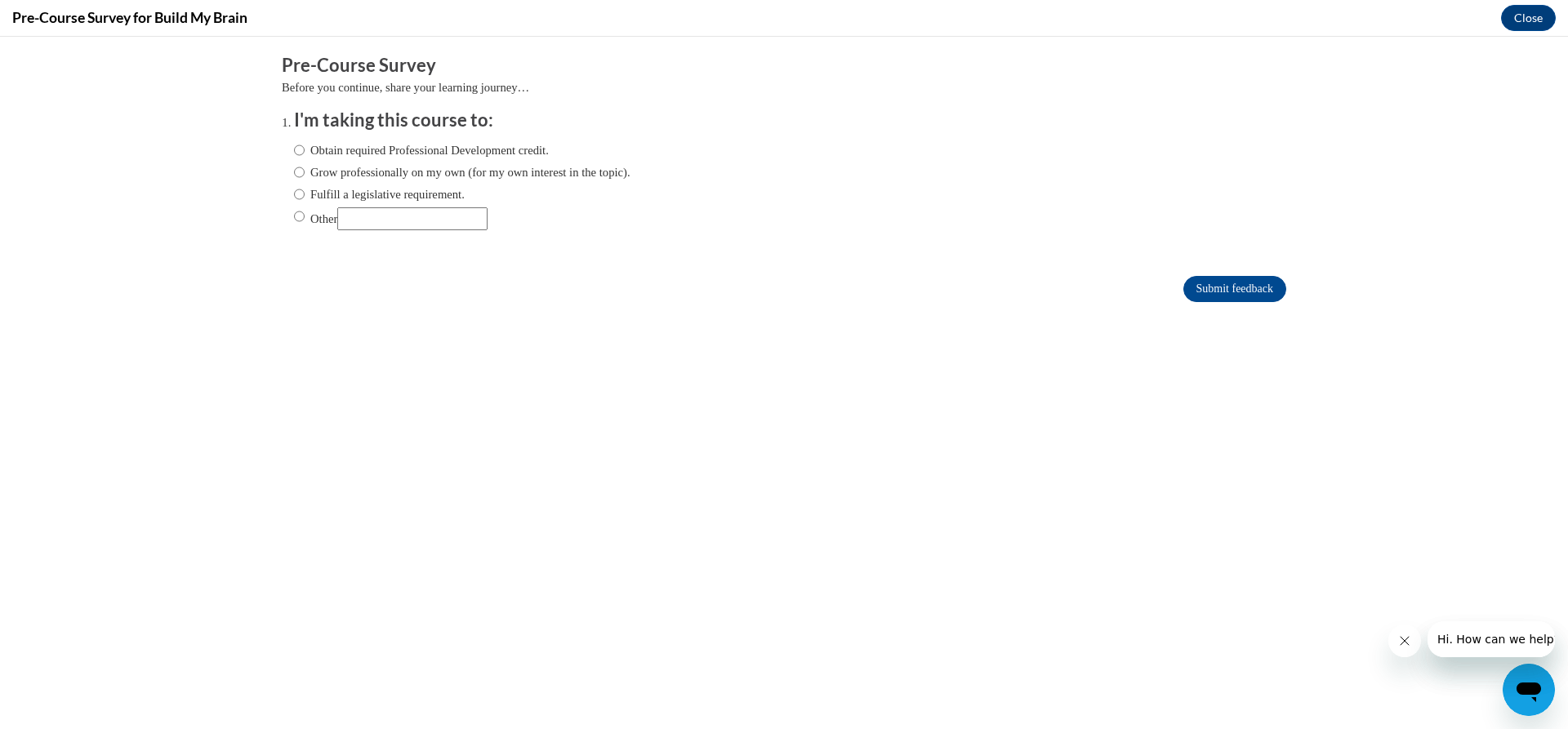
scroll to position [0, 0]
click at [294, 151] on input "Obtain required Professional Development credit." at bounding box center [299, 150] width 10 height 18
radio input "true"
click at [1201, 287] on input "Submit feedback" at bounding box center [1234, 289] width 103 height 26
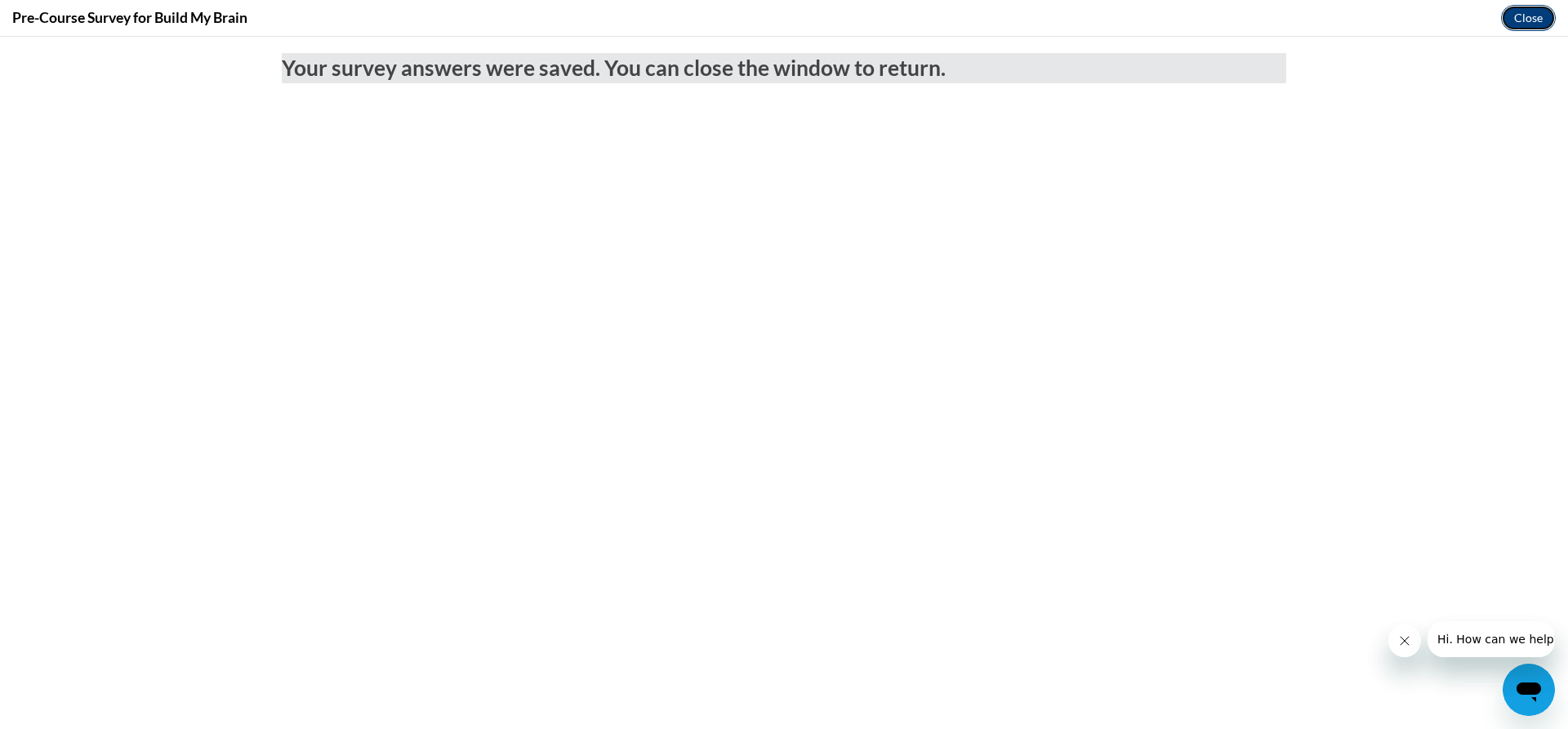
click at [1525, 16] on button "Close" at bounding box center [1528, 18] width 54 height 26
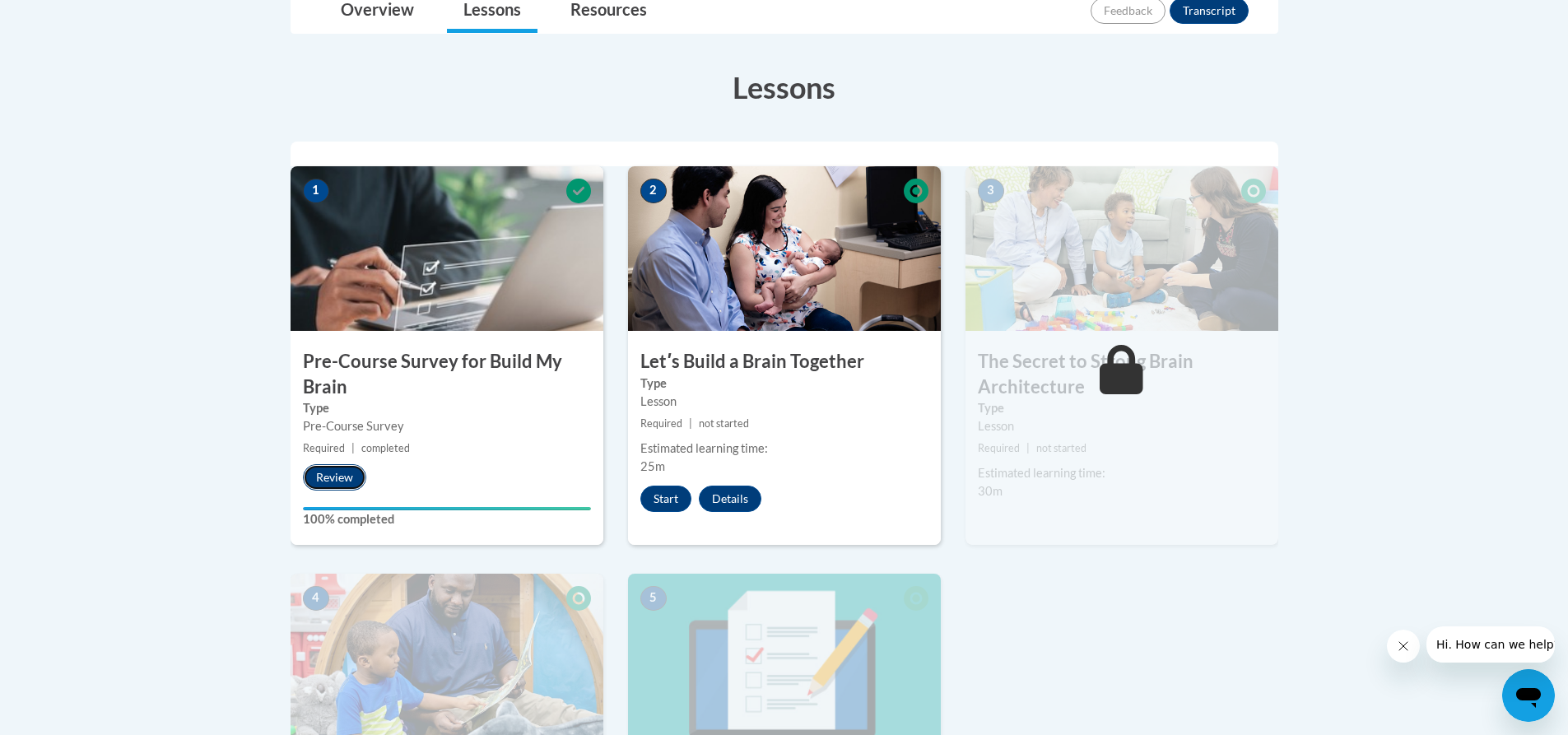
click at [328, 479] on button "Review" at bounding box center [334, 478] width 63 height 27
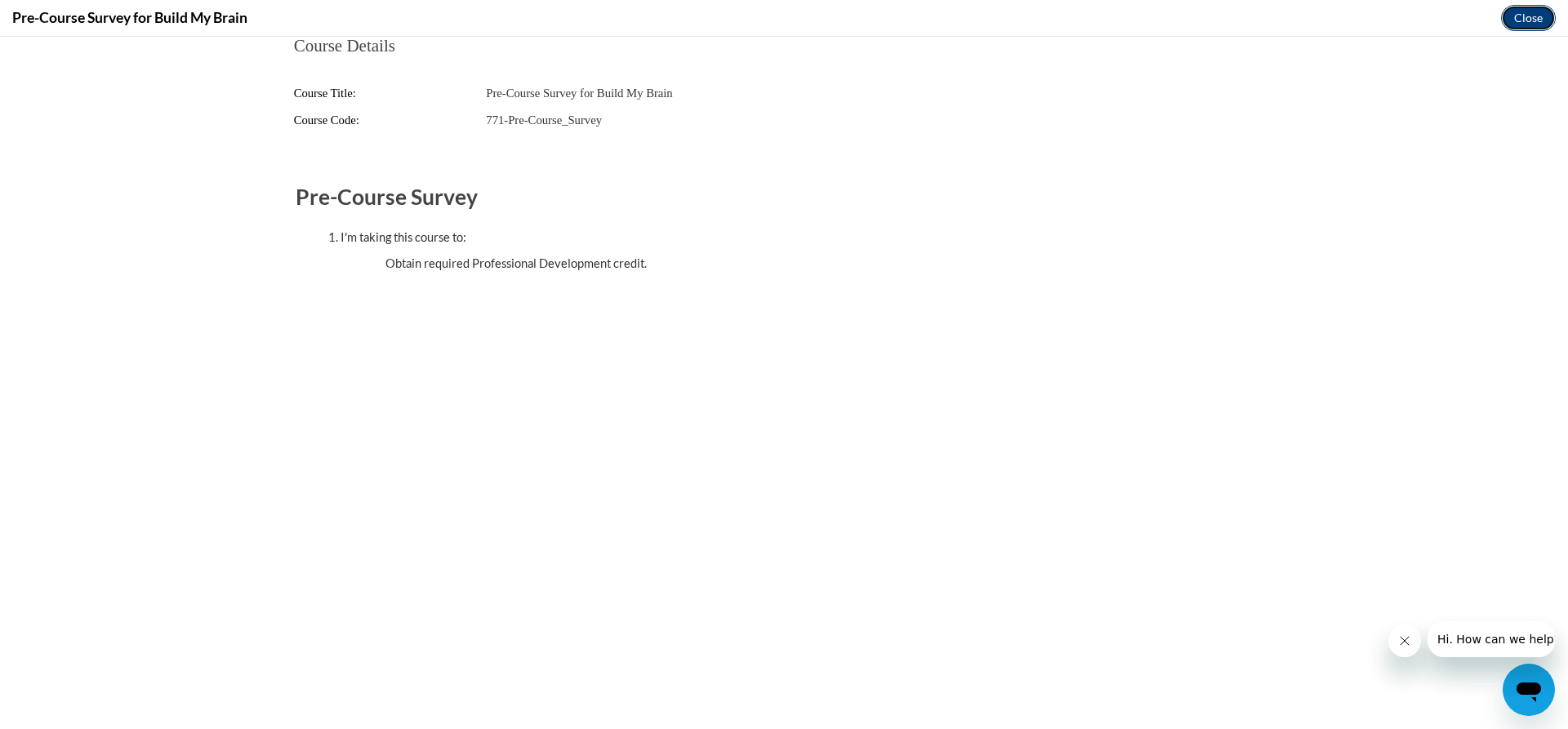
click at [1521, 17] on button "Close" at bounding box center [1528, 18] width 54 height 26
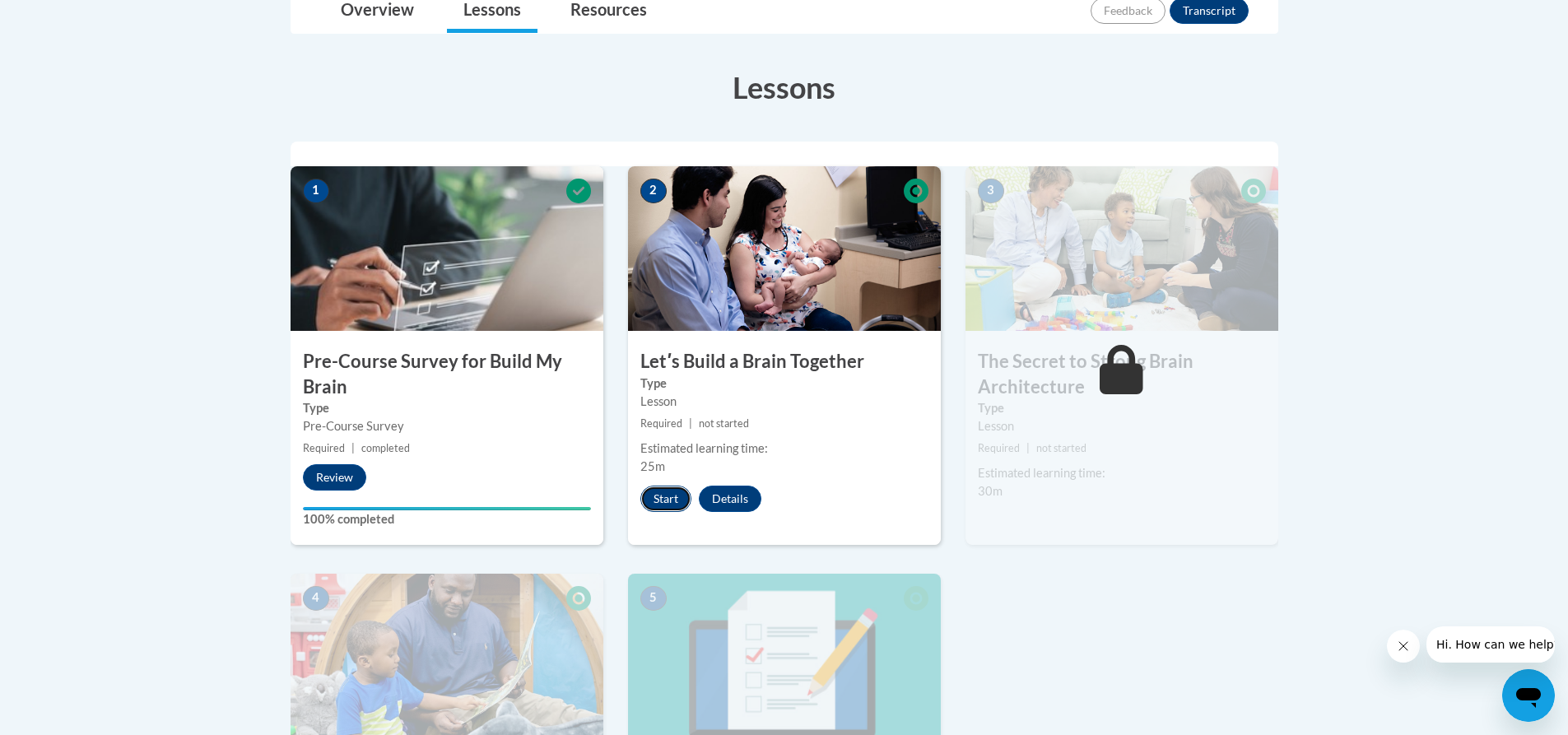
click at [662, 500] on button "Start" at bounding box center [666, 499] width 51 height 27
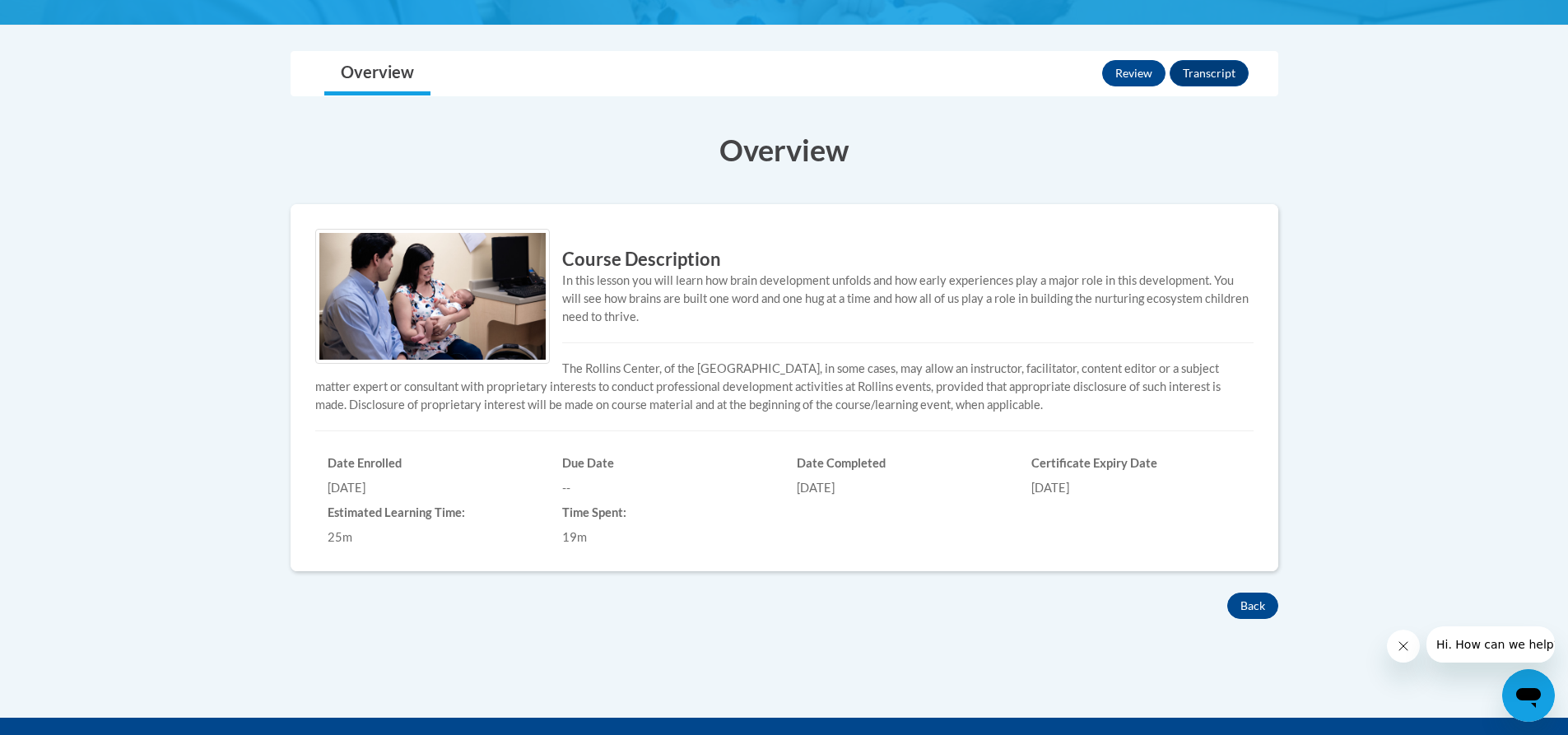
scroll to position [329, 0]
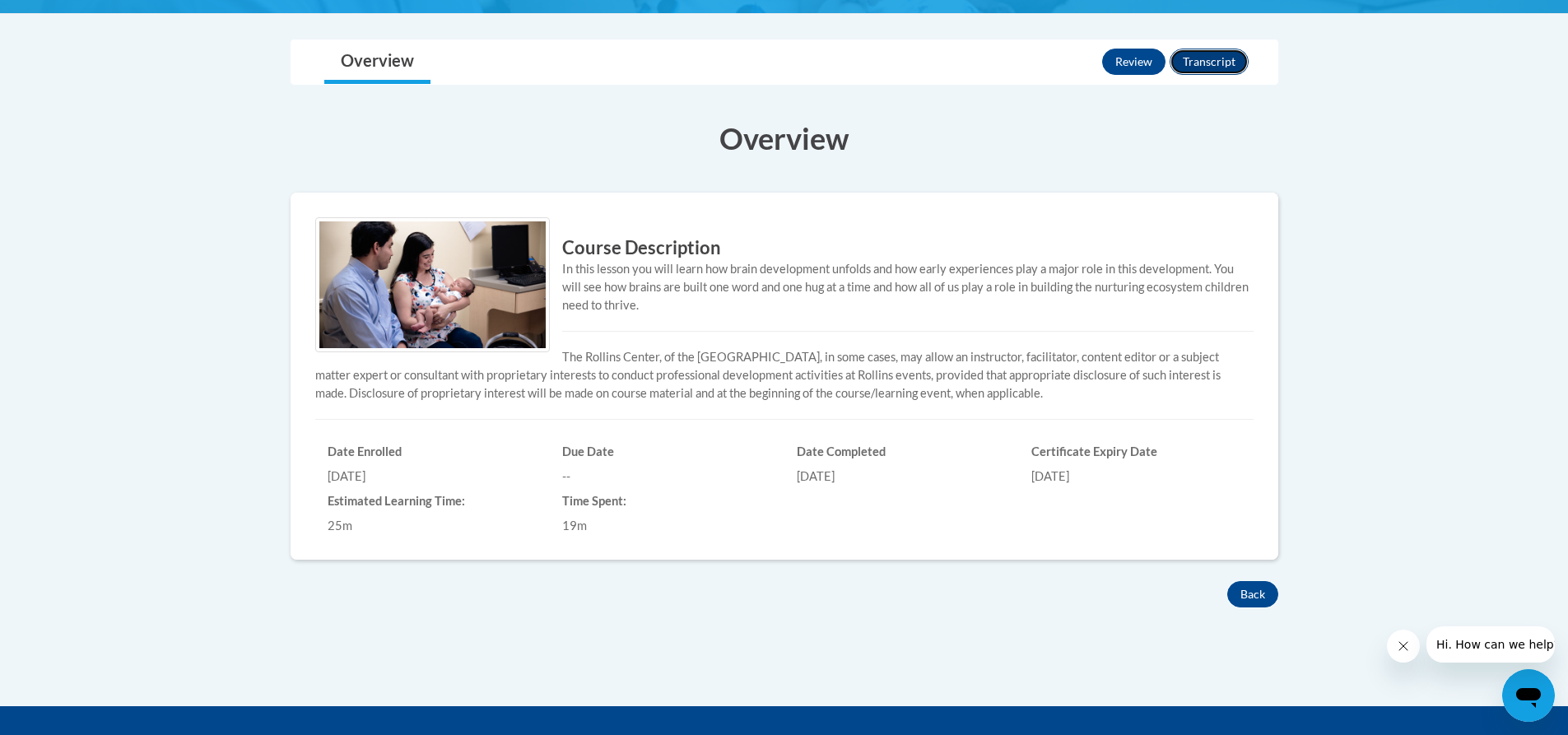
click at [1217, 62] on button "Transcript" at bounding box center [1209, 62] width 79 height 27
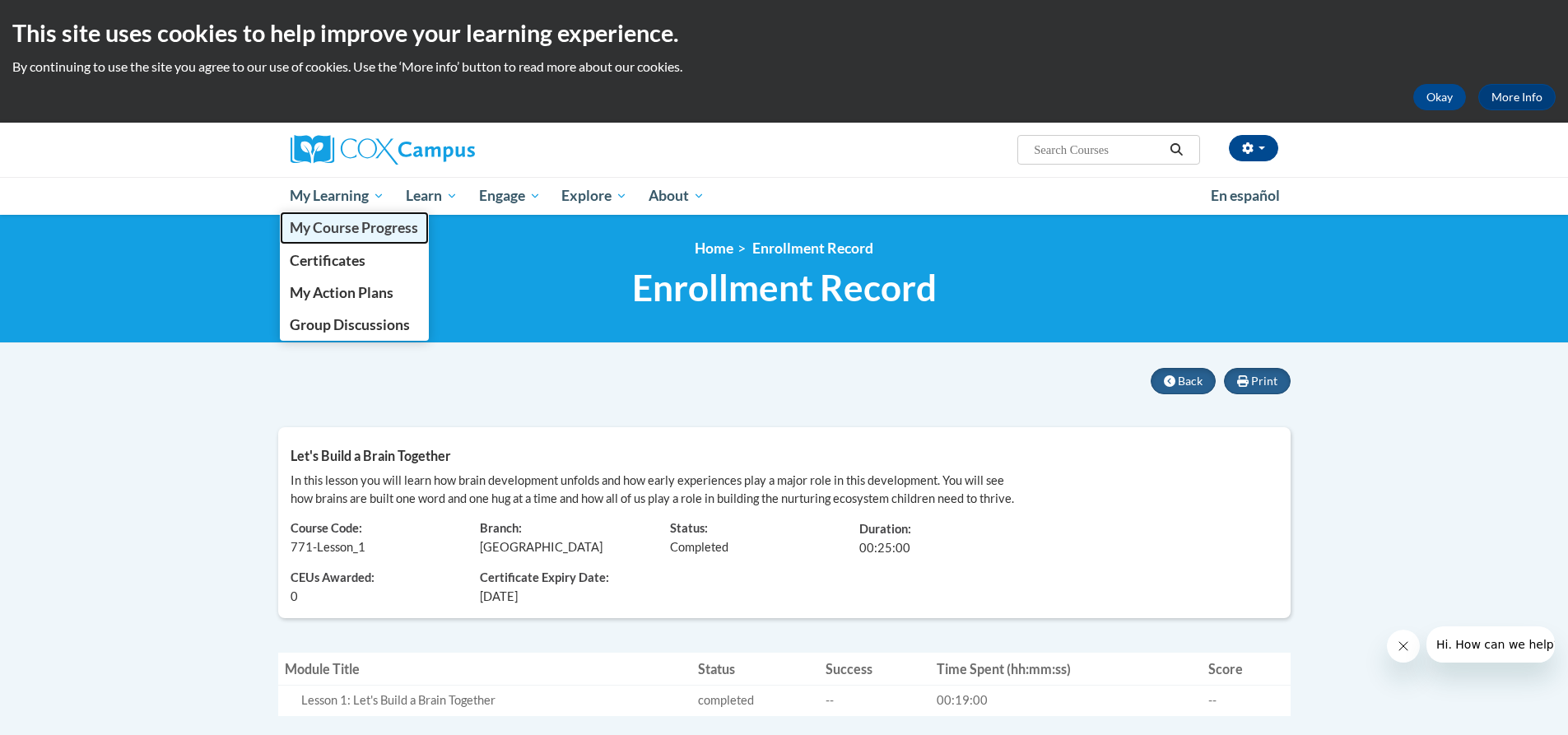
click at [351, 233] on span "My Course Progress" at bounding box center [354, 227] width 129 height 17
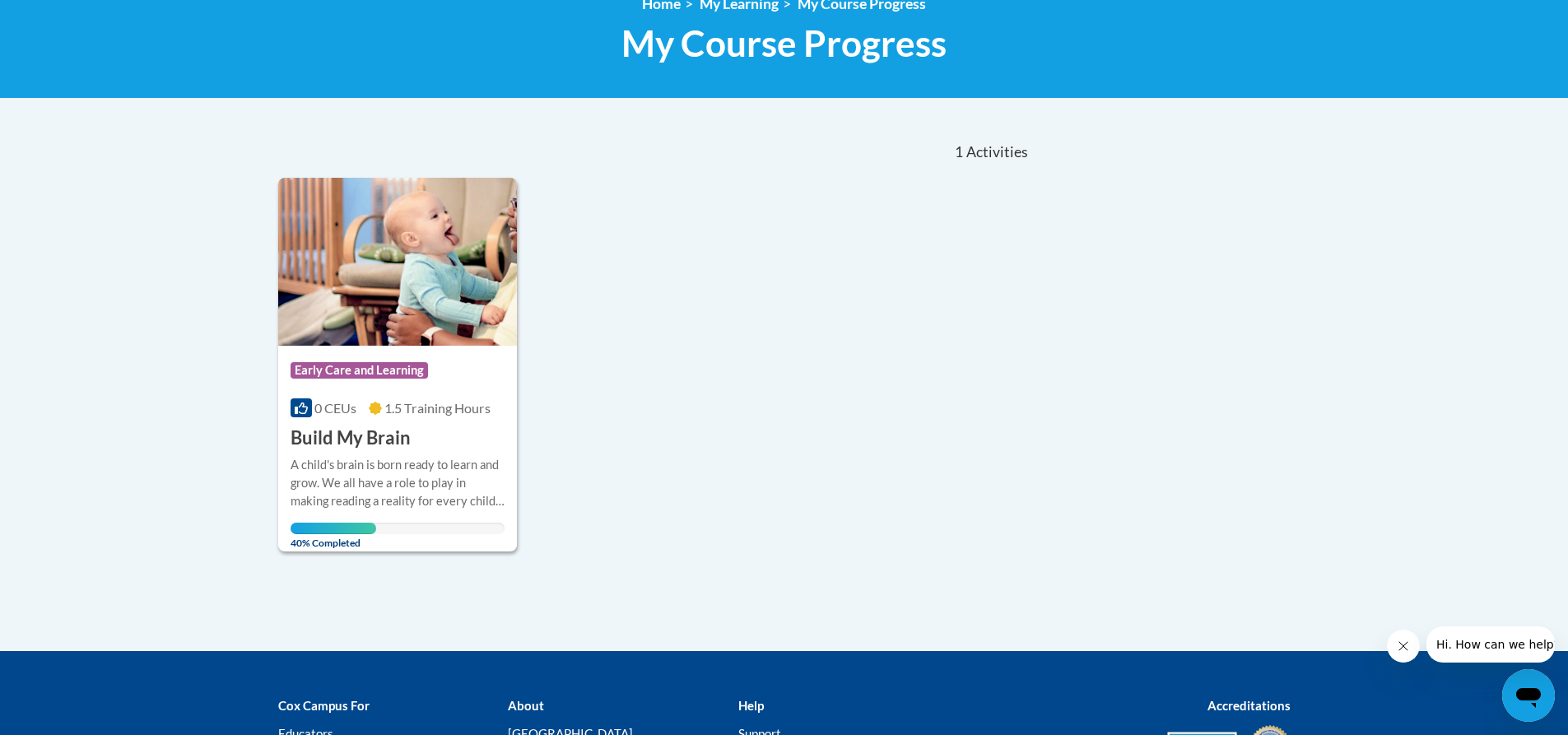
scroll to position [247, 0]
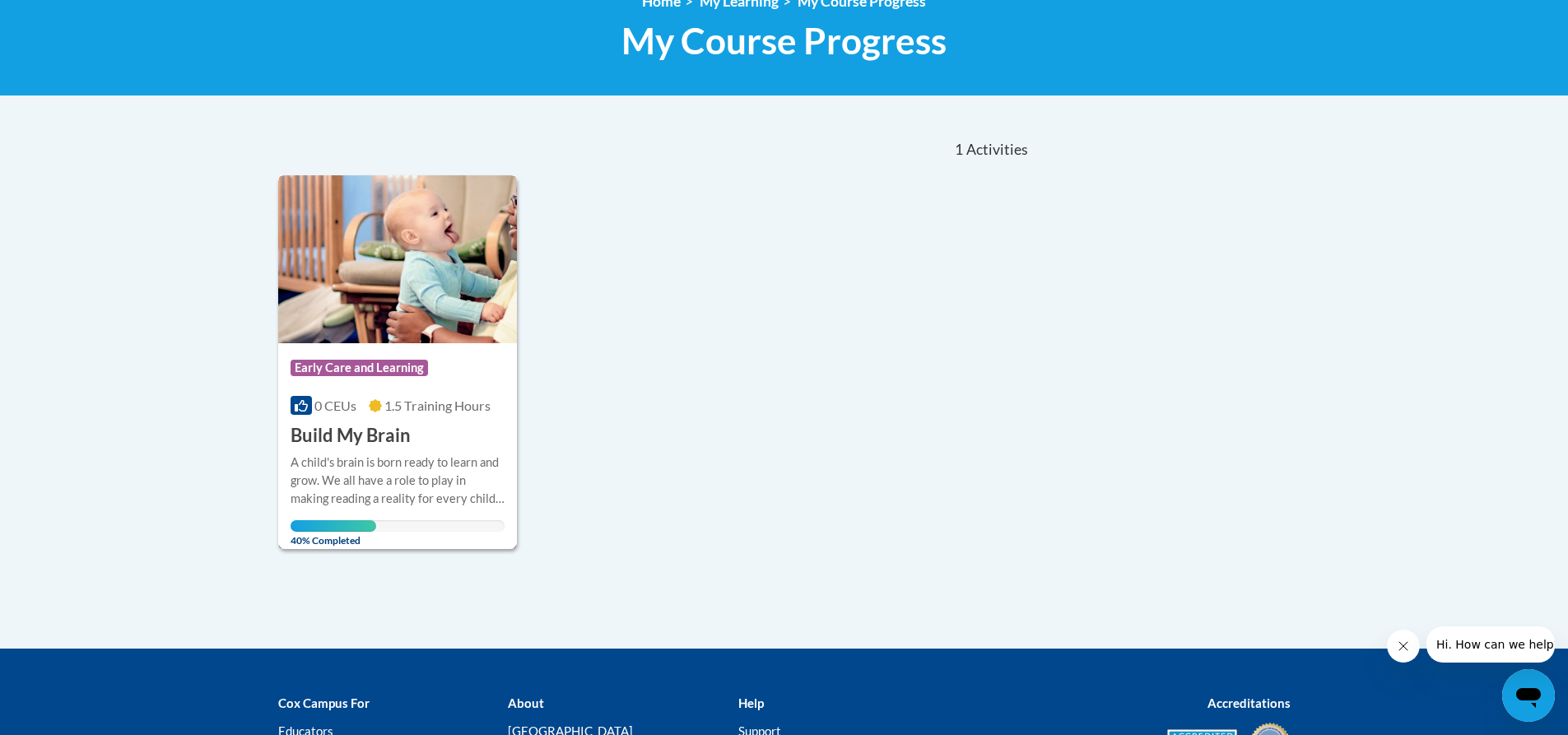
click at [369, 474] on div "A child's brain is born ready to learn and grow. We all have a role to play in …" at bounding box center [398, 480] width 215 height 54
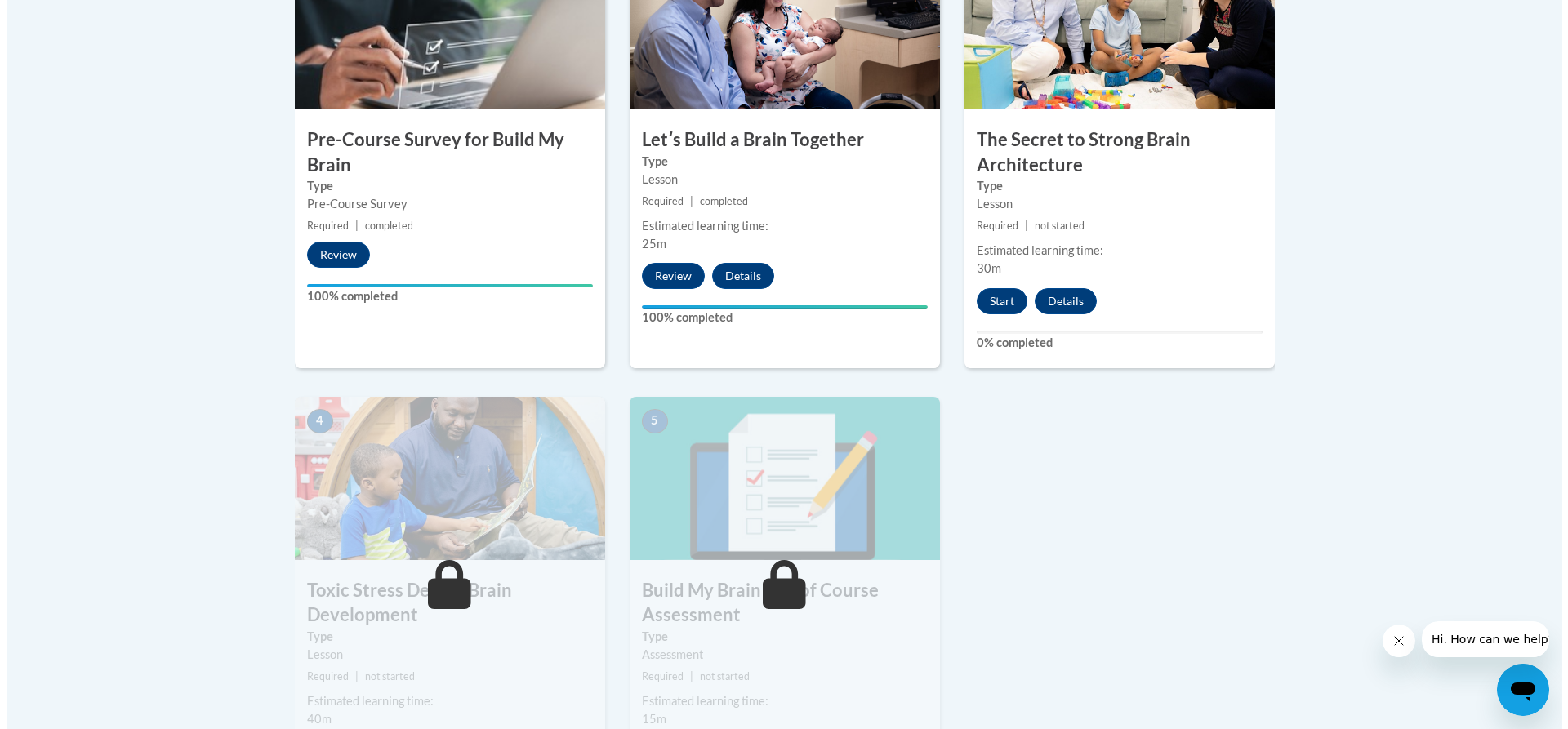
scroll to position [572, 0]
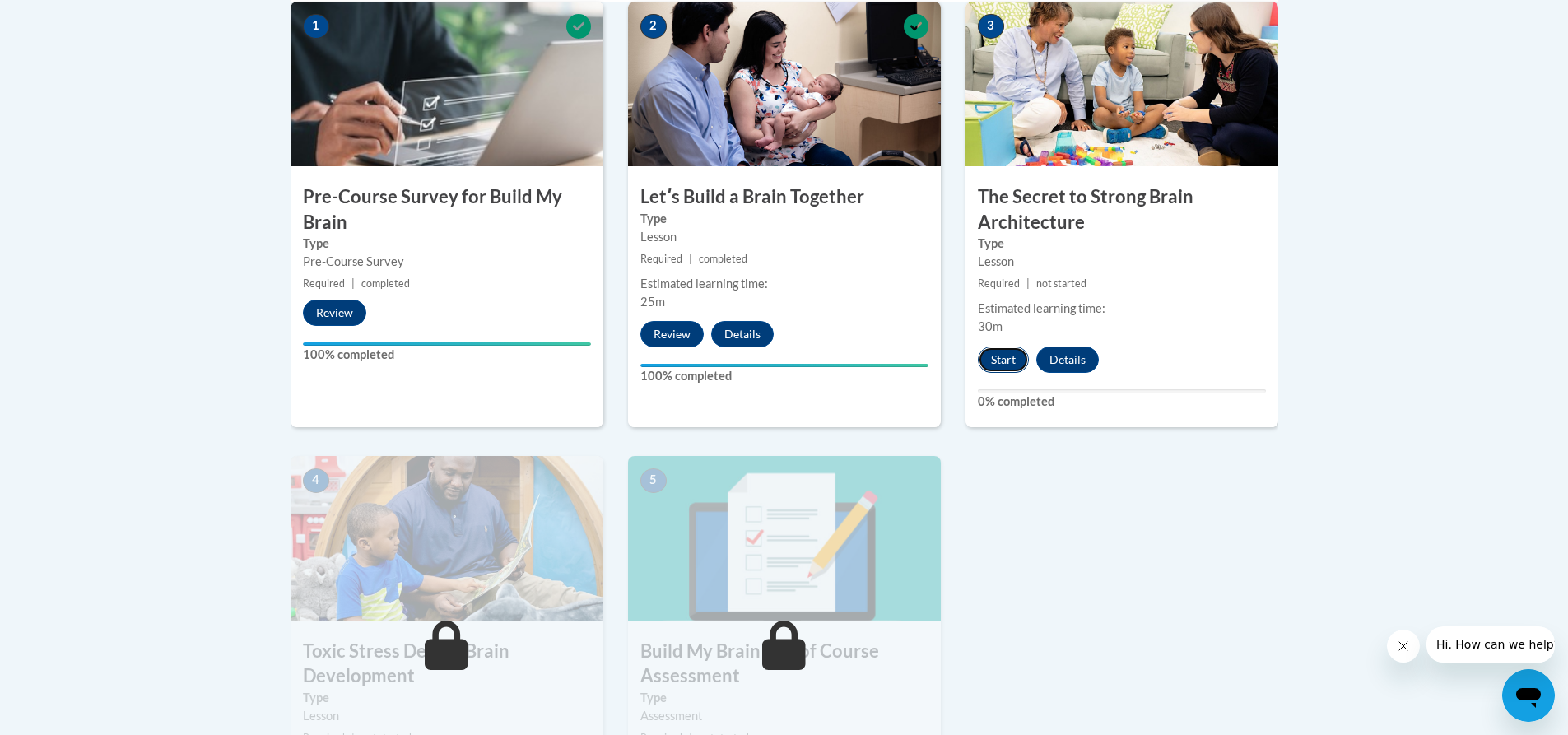
click at [999, 357] on button "Start" at bounding box center [1004, 359] width 51 height 27
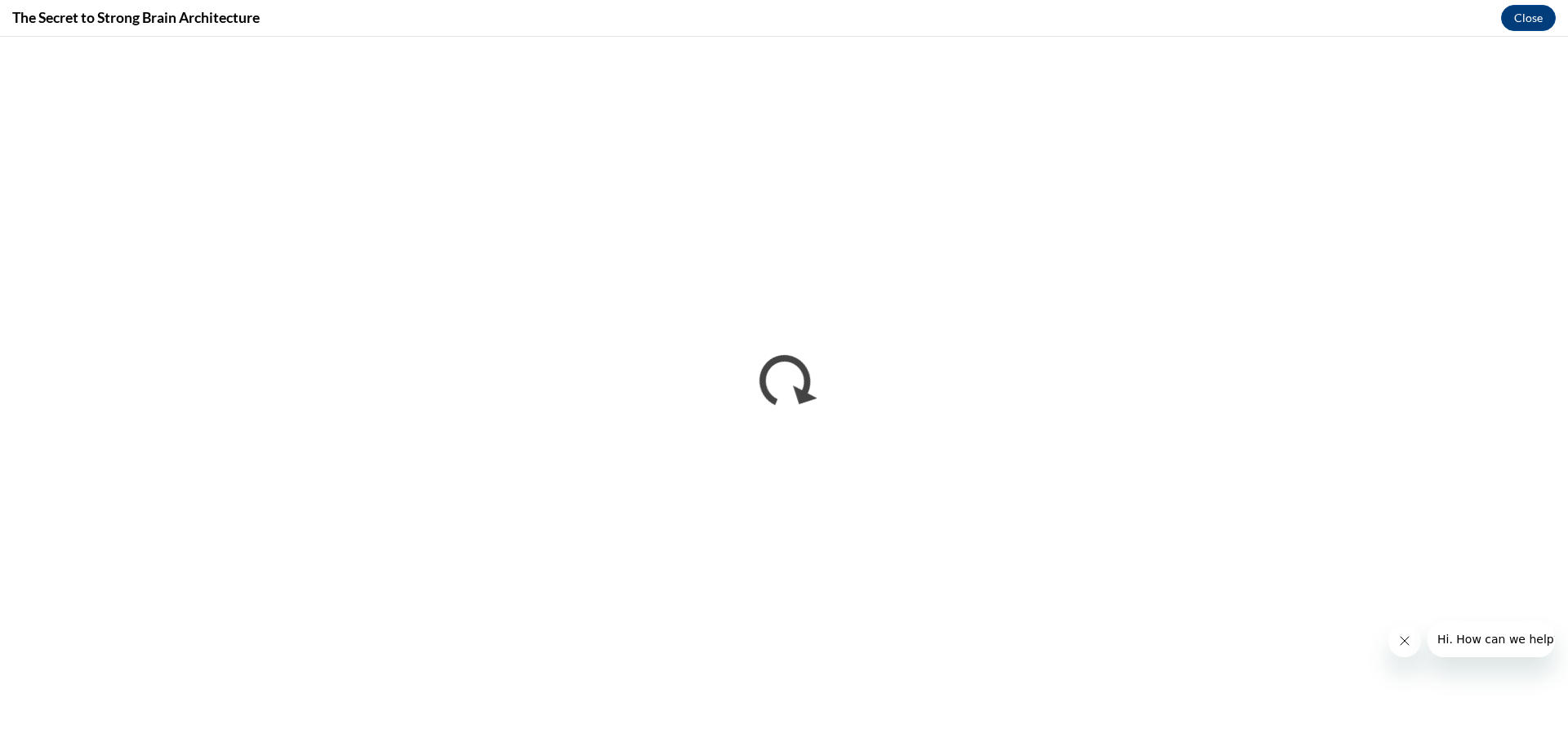
scroll to position [0, 0]
